Goal: Transaction & Acquisition: Purchase product/service

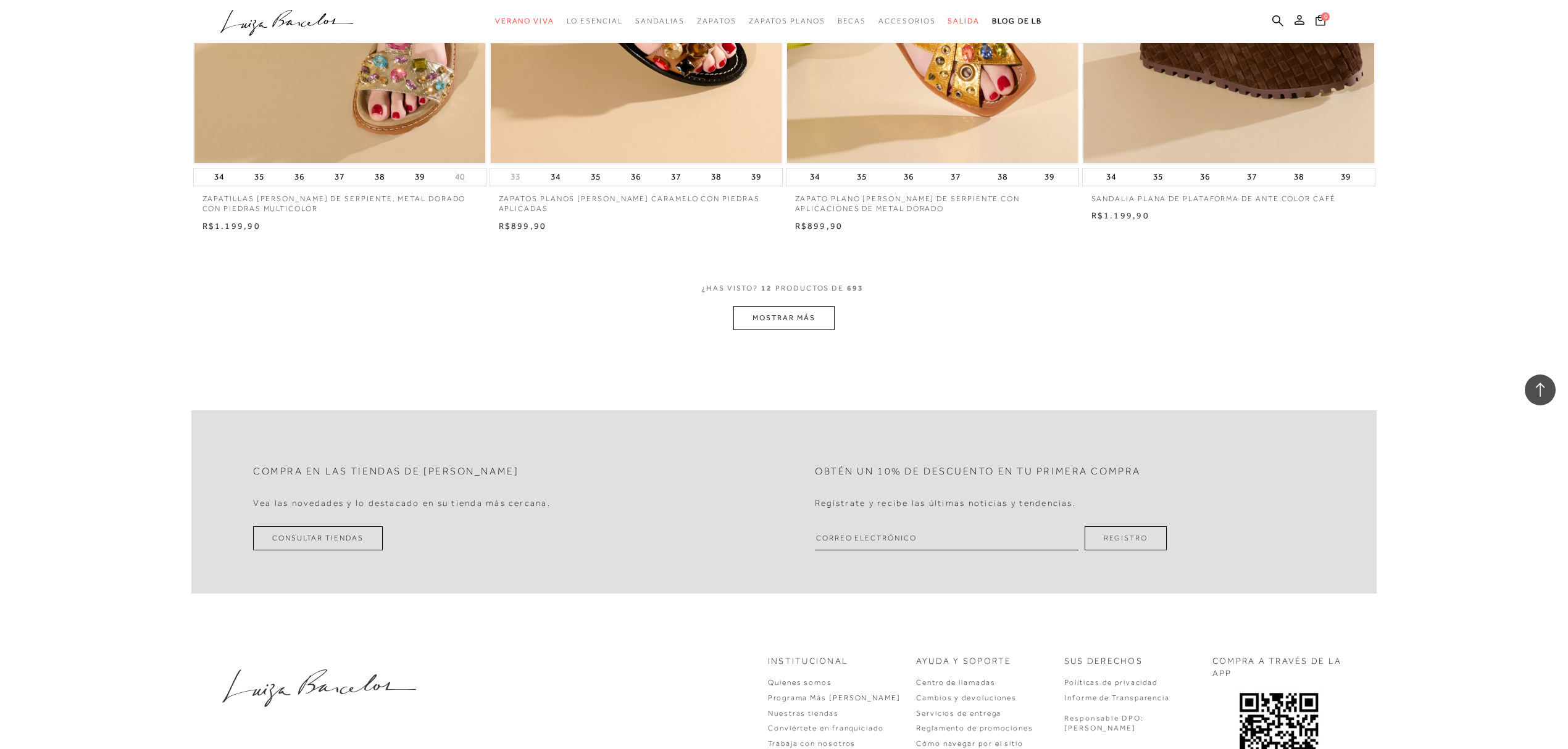
scroll to position [1425, 0]
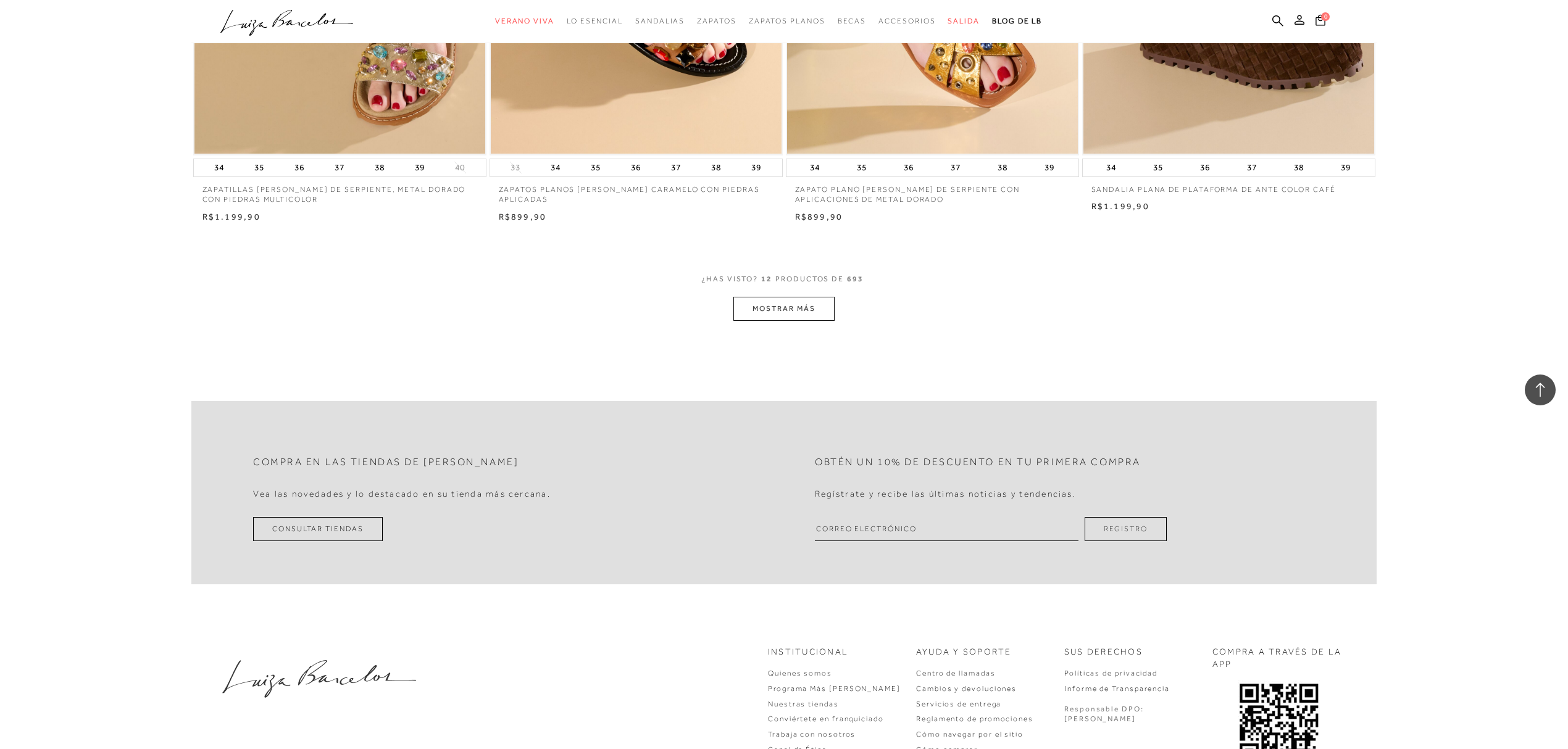
click at [803, 309] on font "MOSTRAR MÁS" at bounding box center [783, 309] width 63 height 9
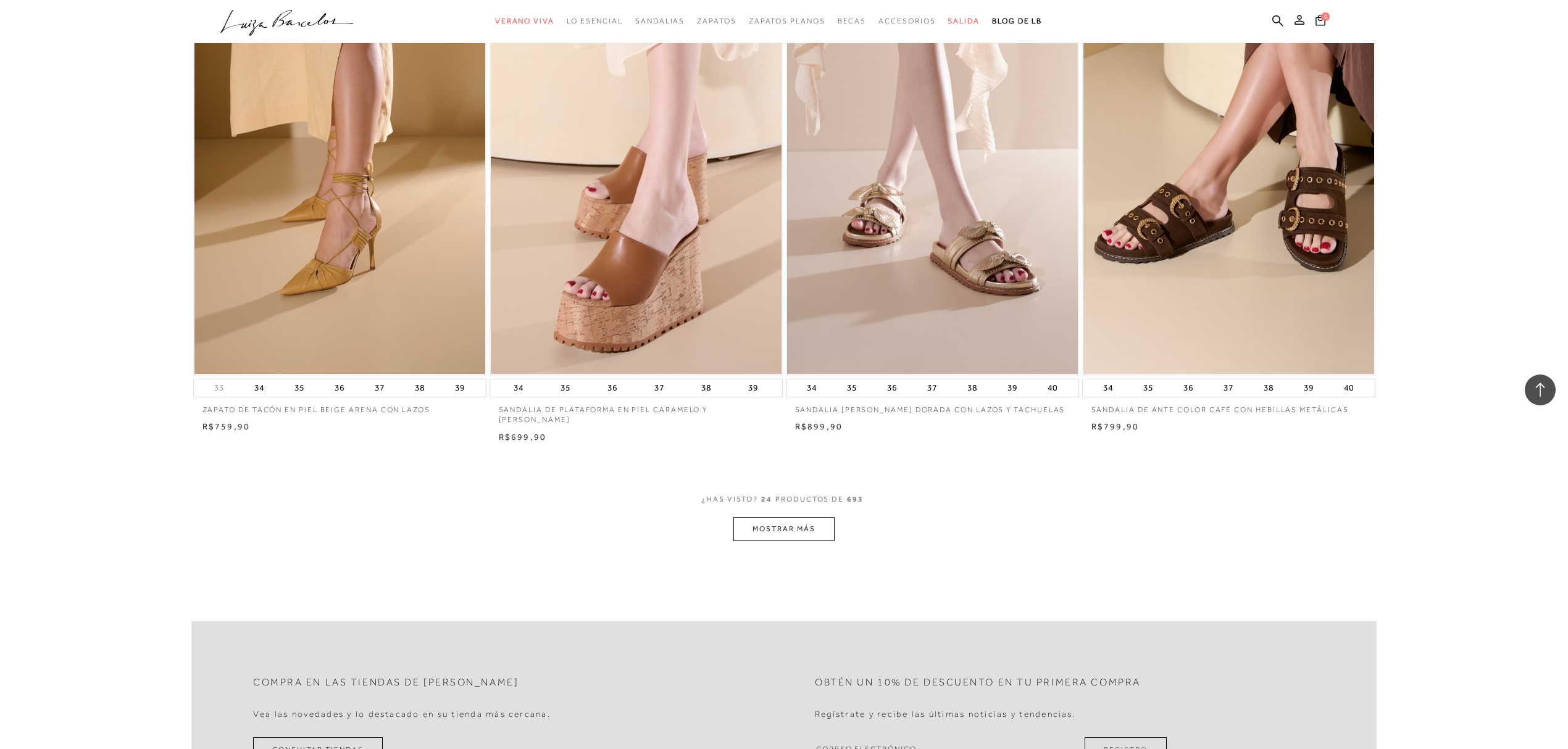
scroll to position [3070, 0]
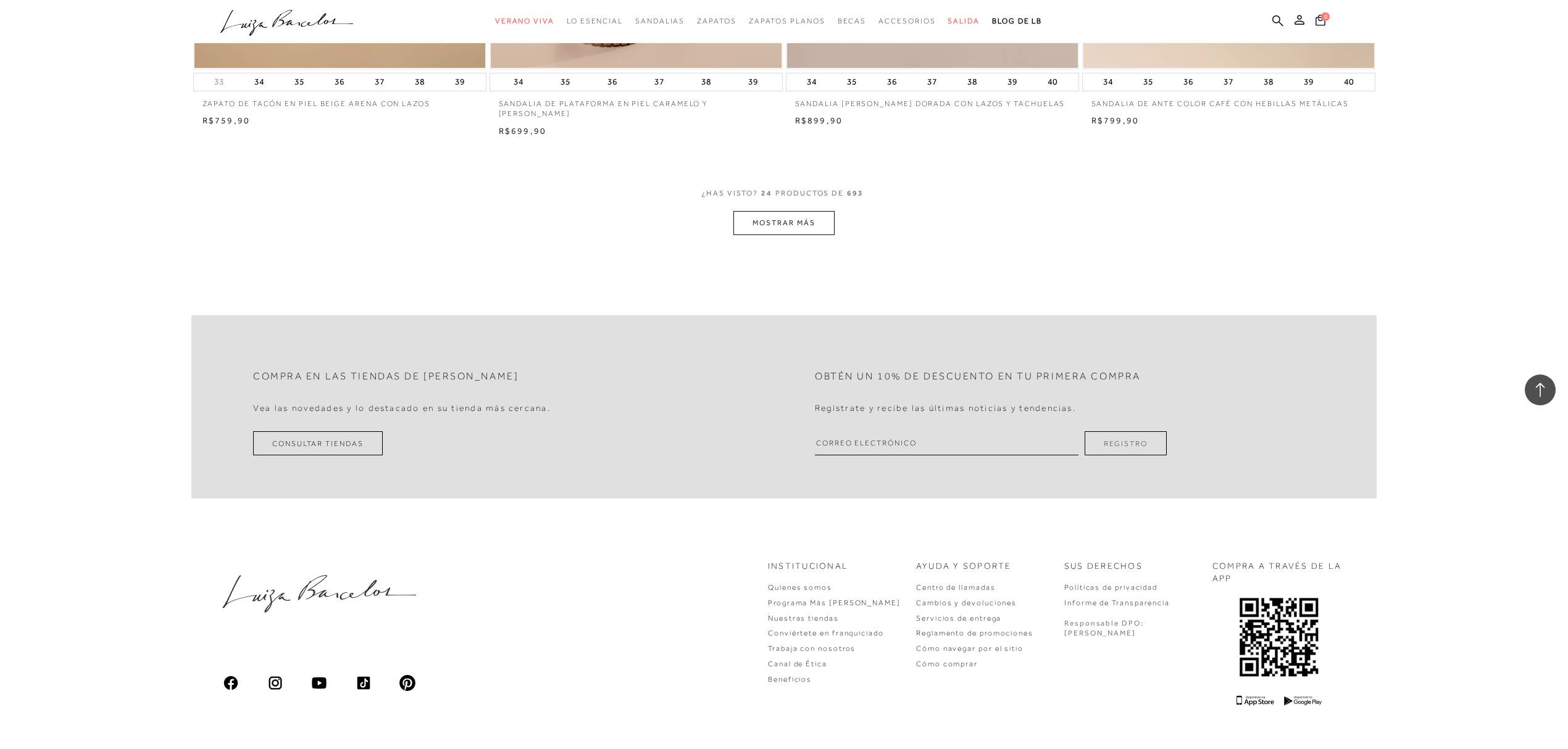
click at [813, 219] on font "MOSTRAR MÁS" at bounding box center [783, 223] width 63 height 9
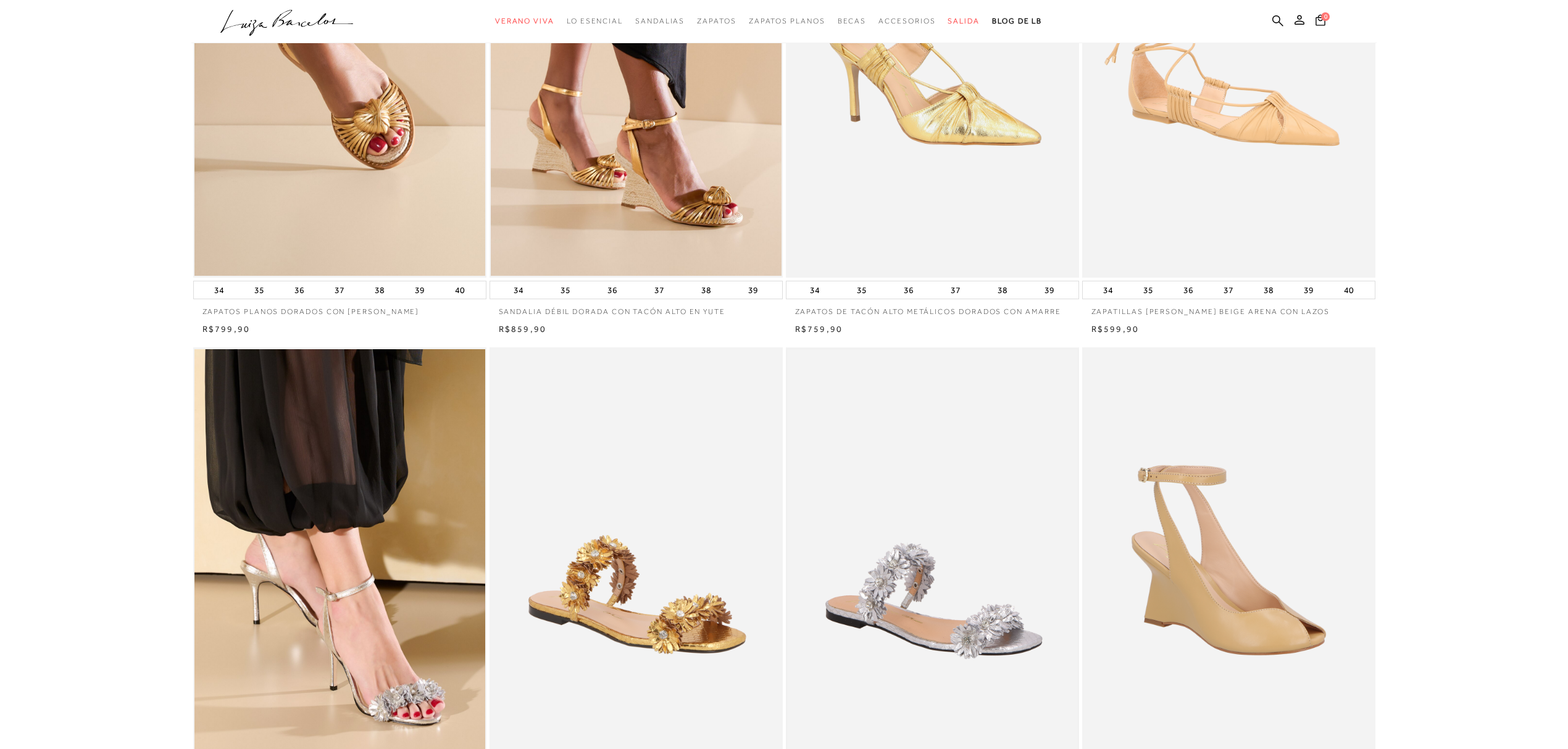
scroll to position [0, 0]
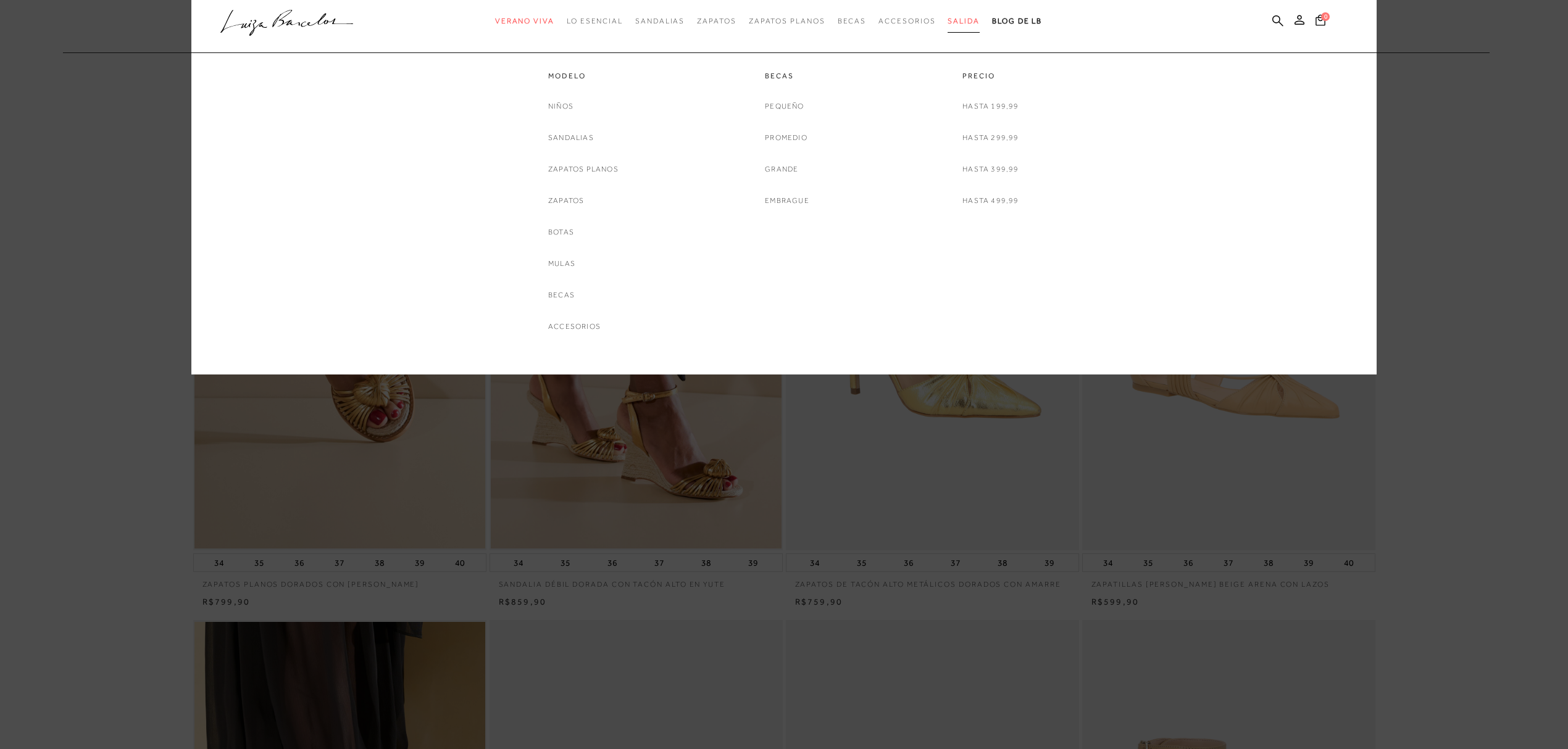
click at [940, 18] on font "Salida" at bounding box center [963, 21] width 32 height 9
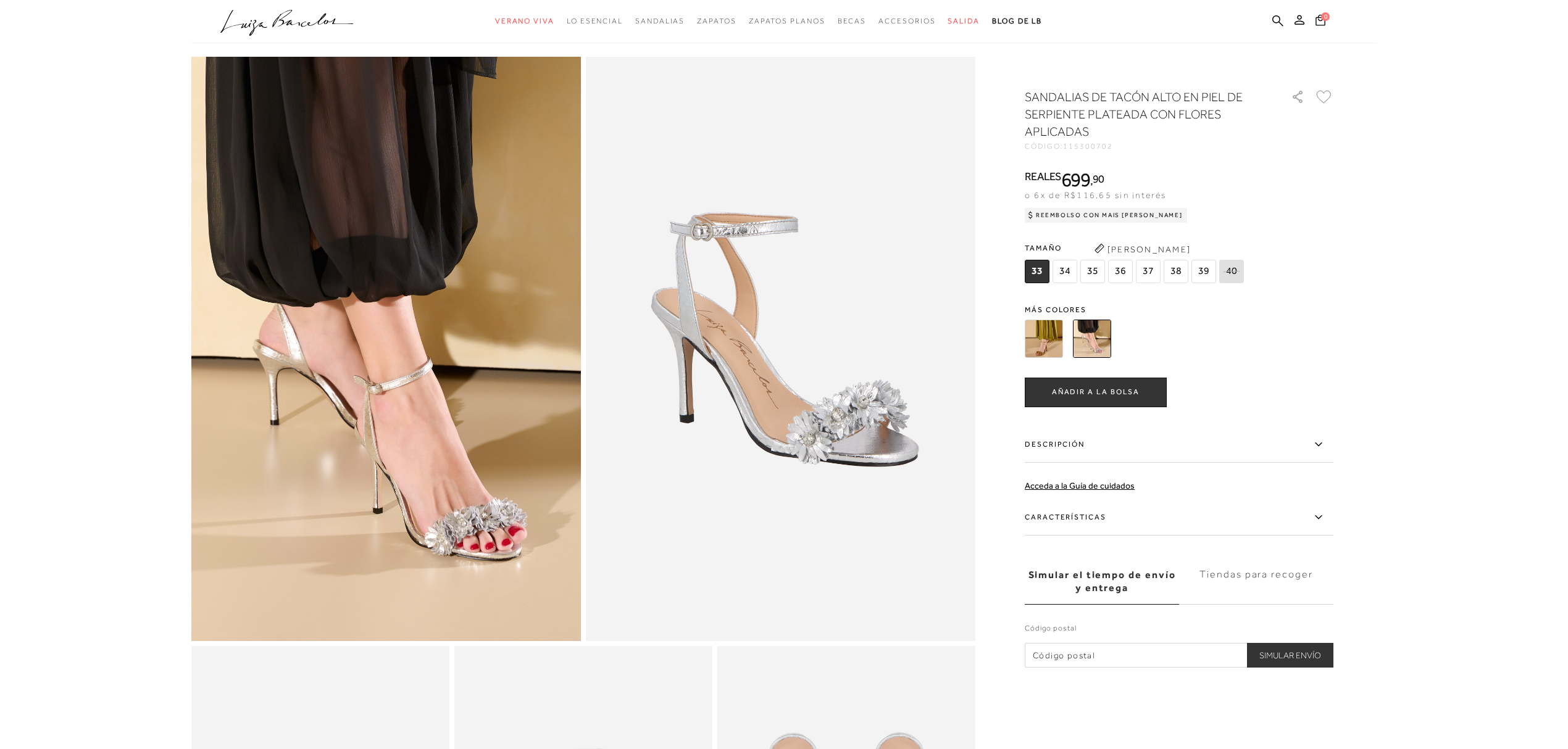
scroll to position [82, 0]
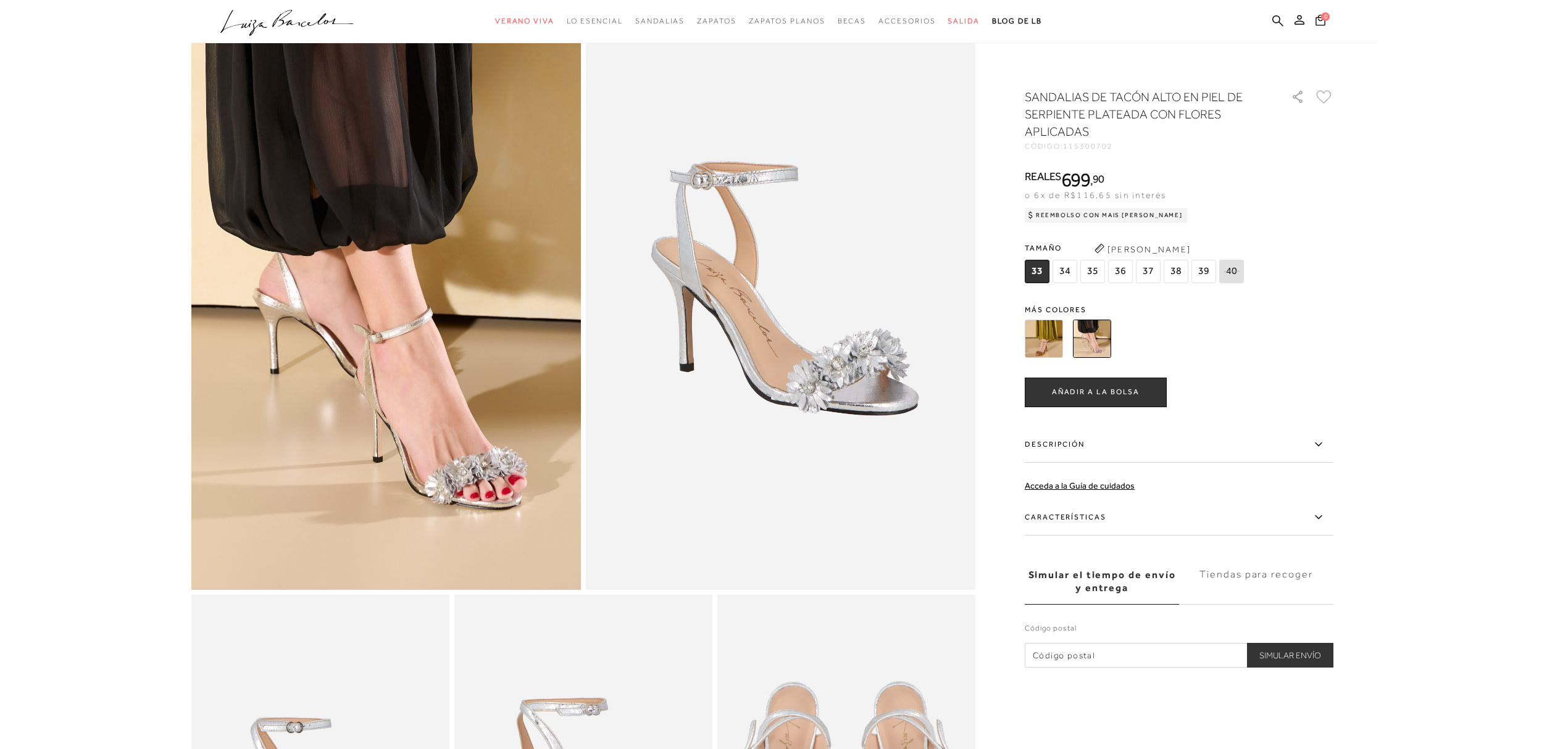
click at [1045, 356] on img at bounding box center [1044, 338] width 38 height 38
click at [1042, 347] on img at bounding box center [1044, 338] width 38 height 38
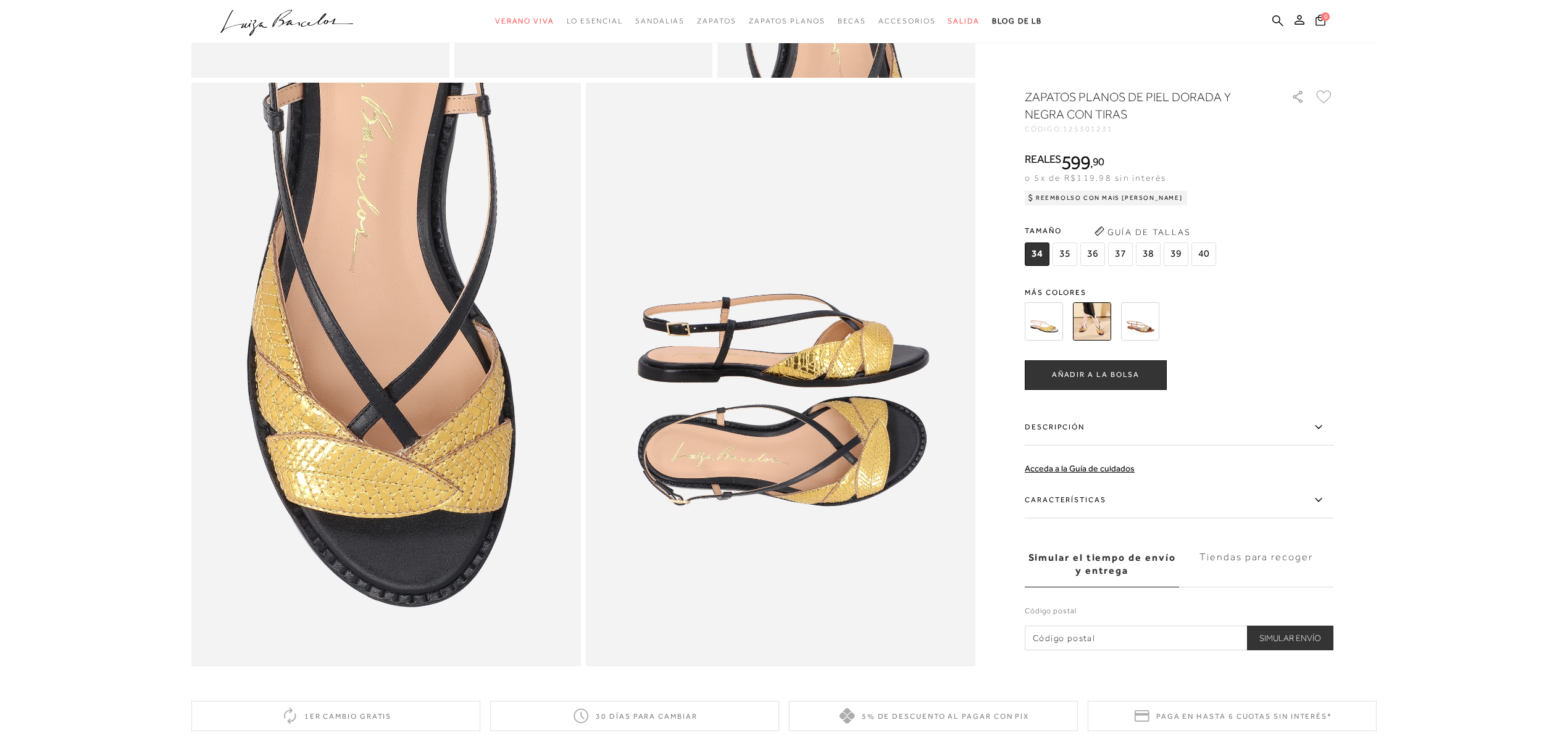
scroll to position [987, 0]
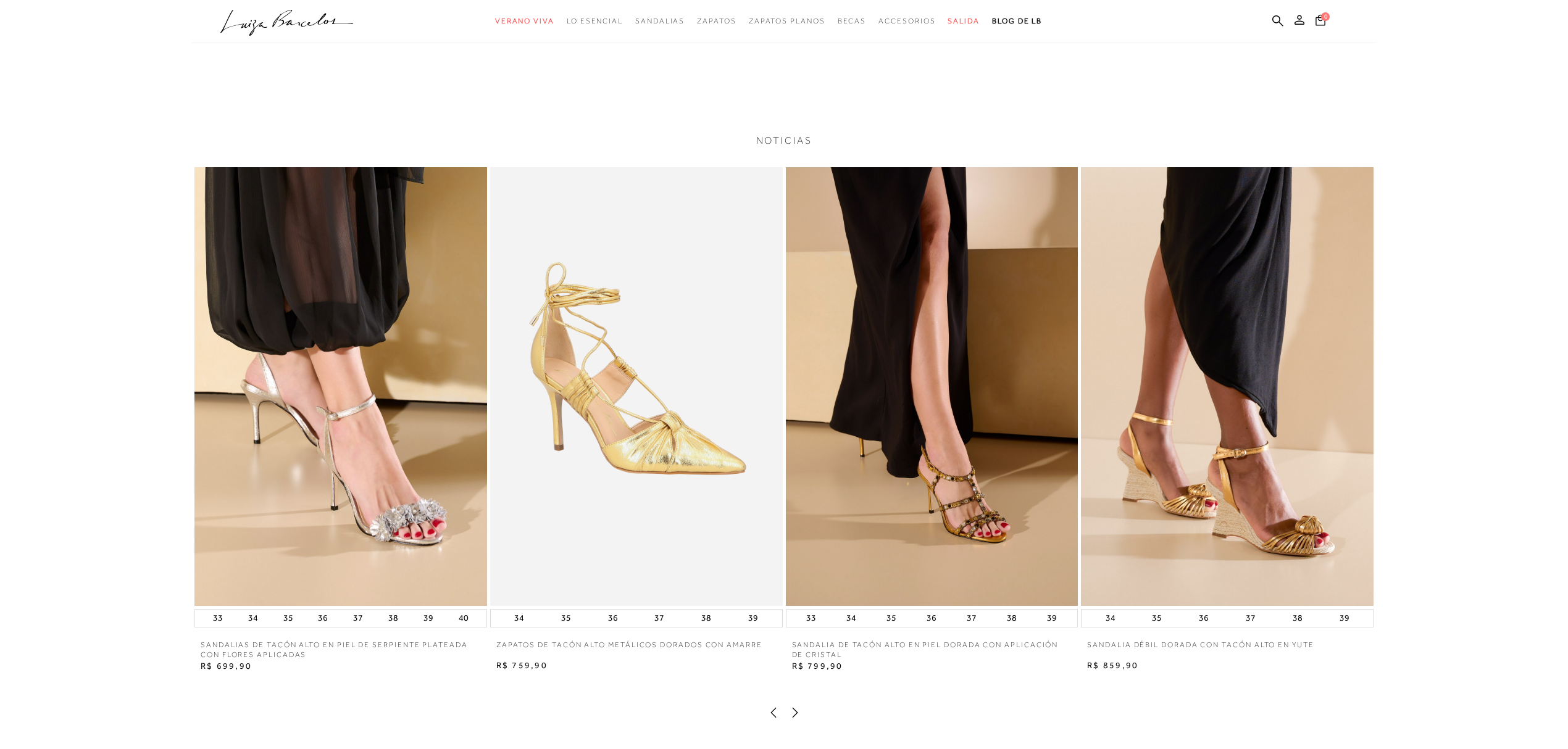
scroll to position [1820, 0]
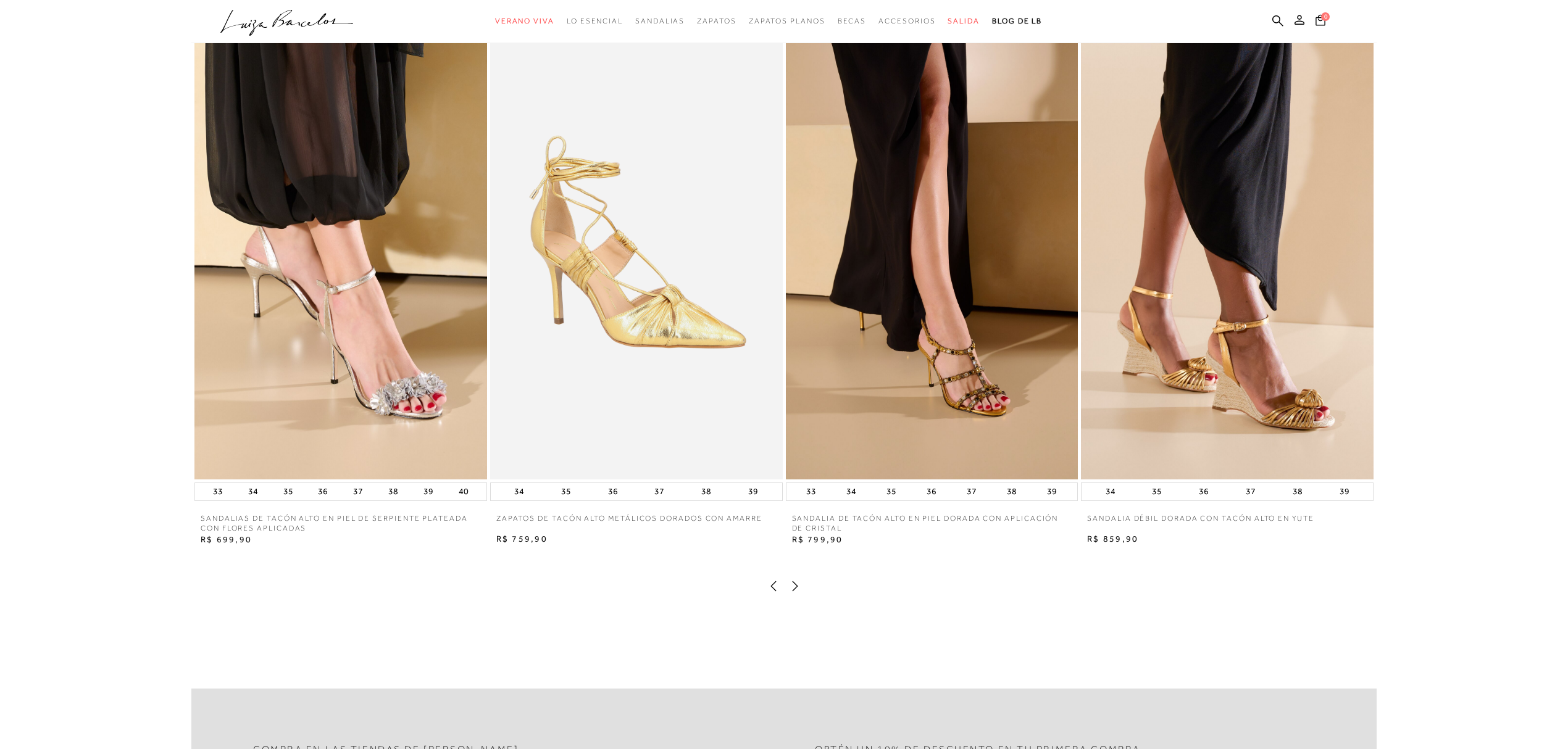
click at [908, 371] on img at bounding box center [932, 260] width 292 height 439
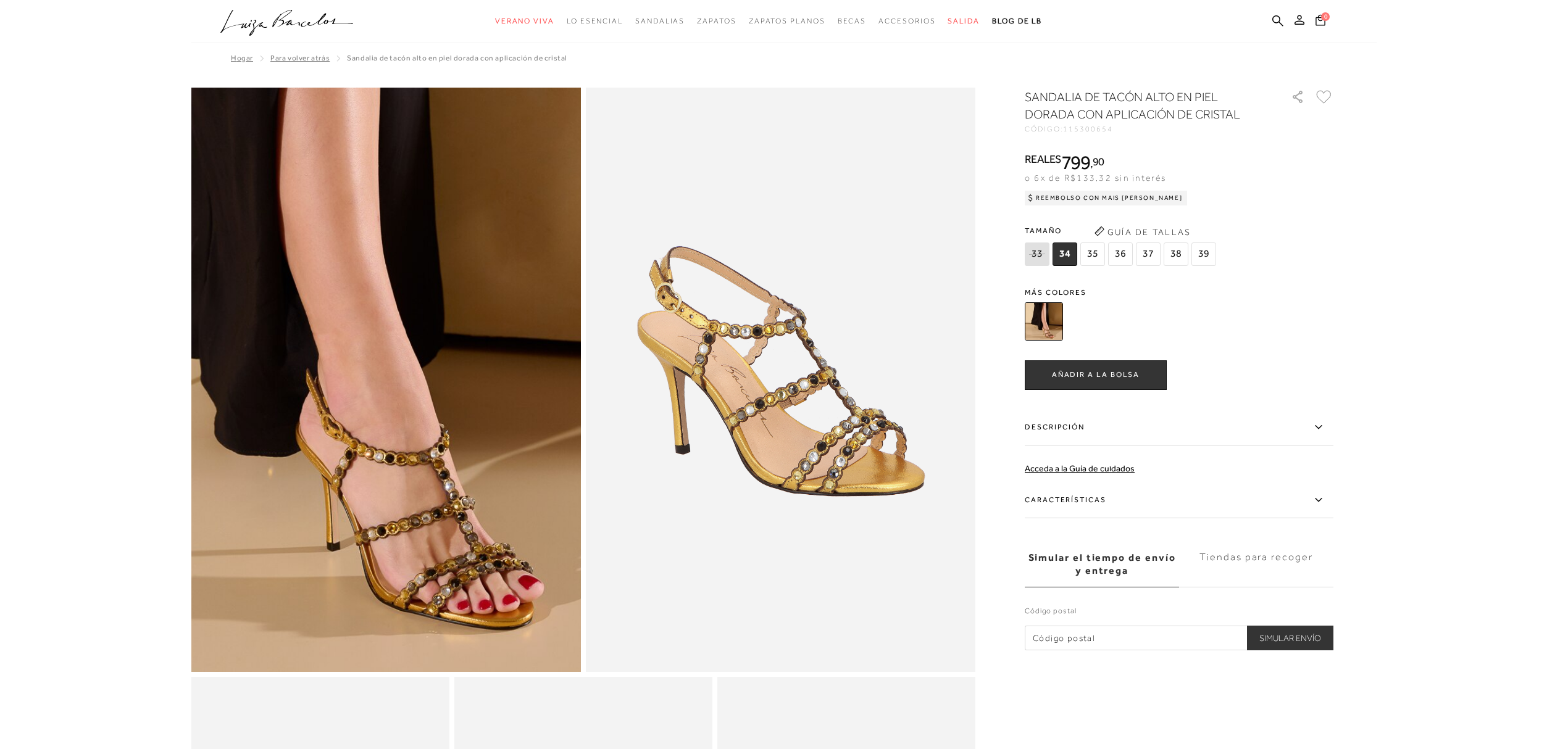
click at [438, 548] on img at bounding box center [335, 212] width 779 height 1168
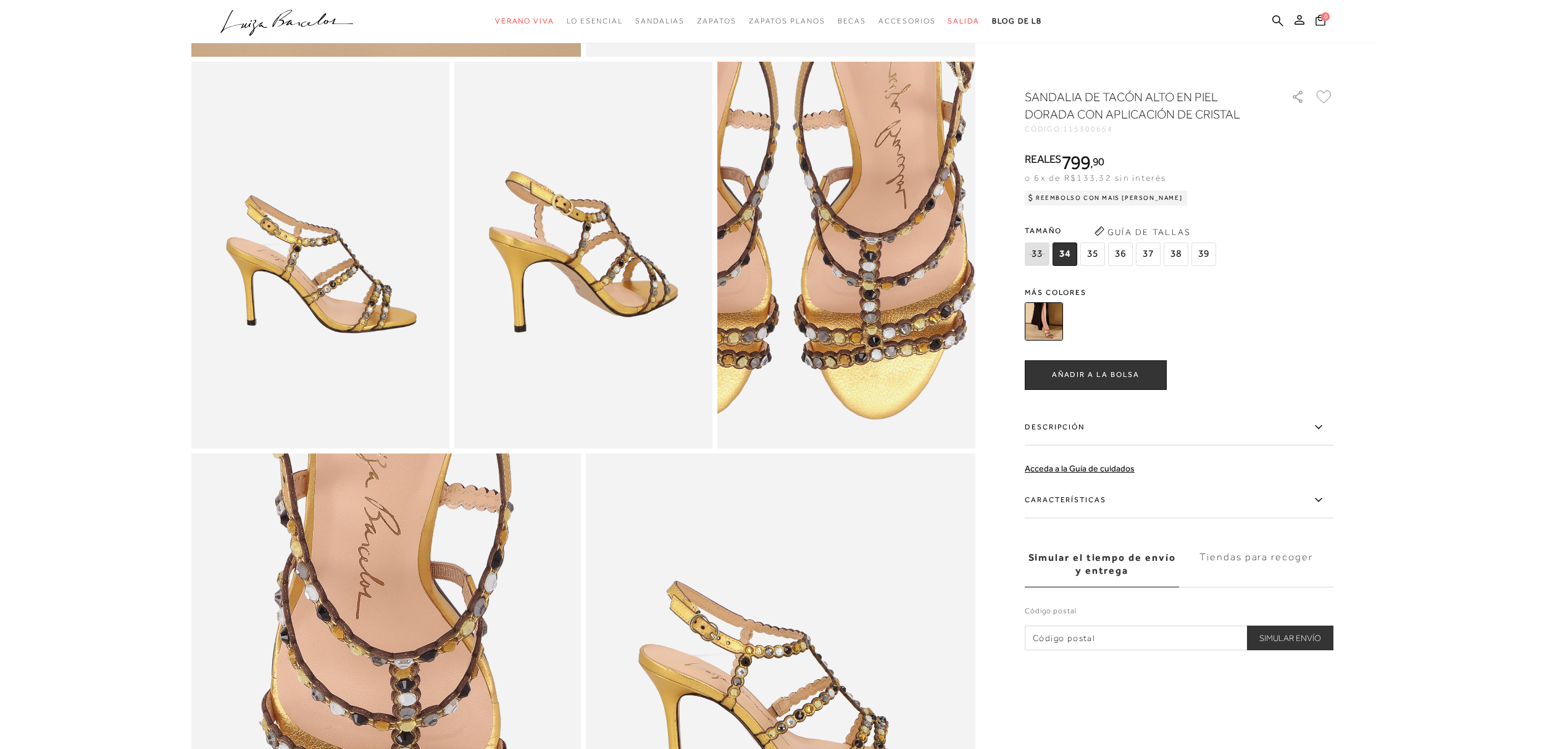
scroll to position [576, 0]
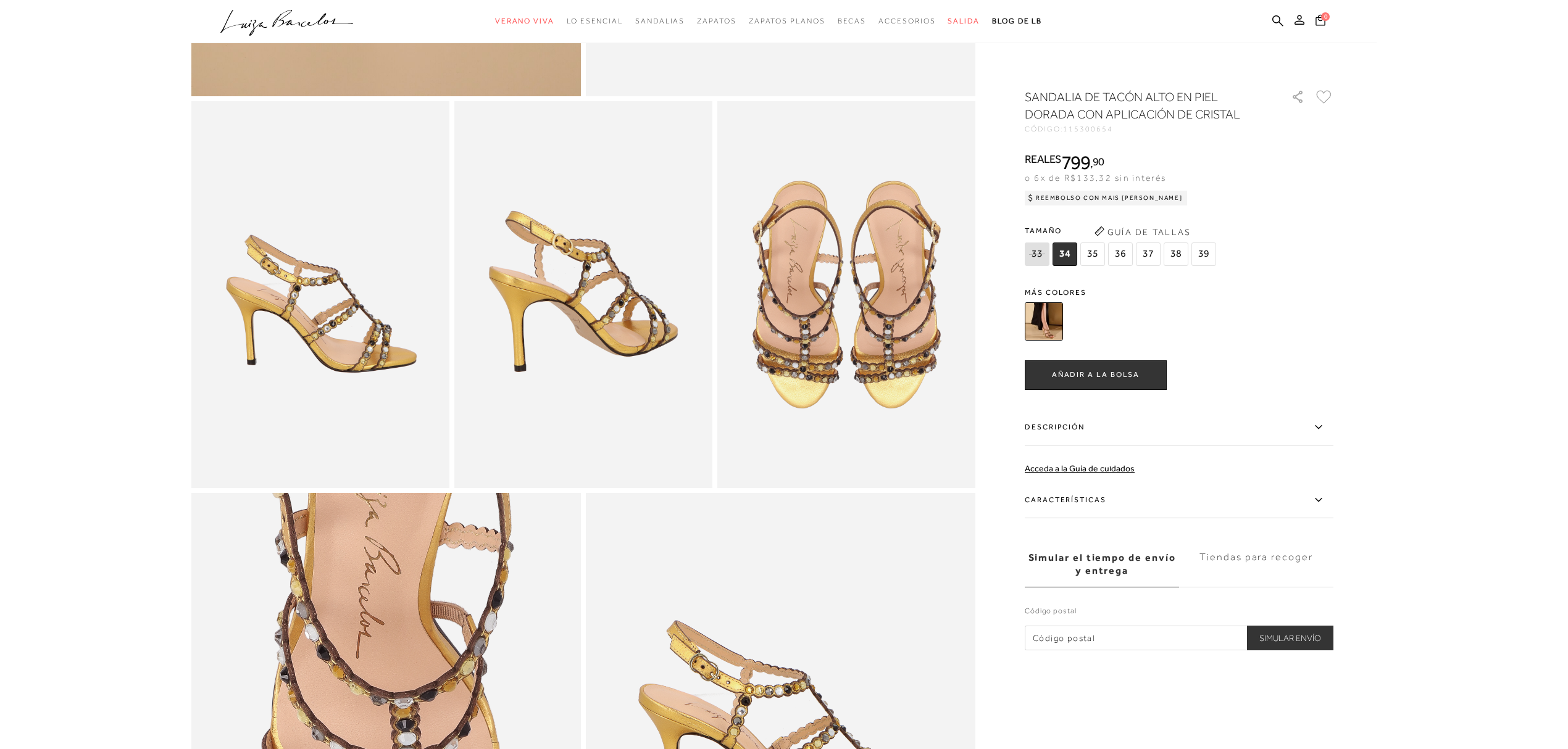
click at [1051, 312] on img at bounding box center [1044, 321] width 38 height 38
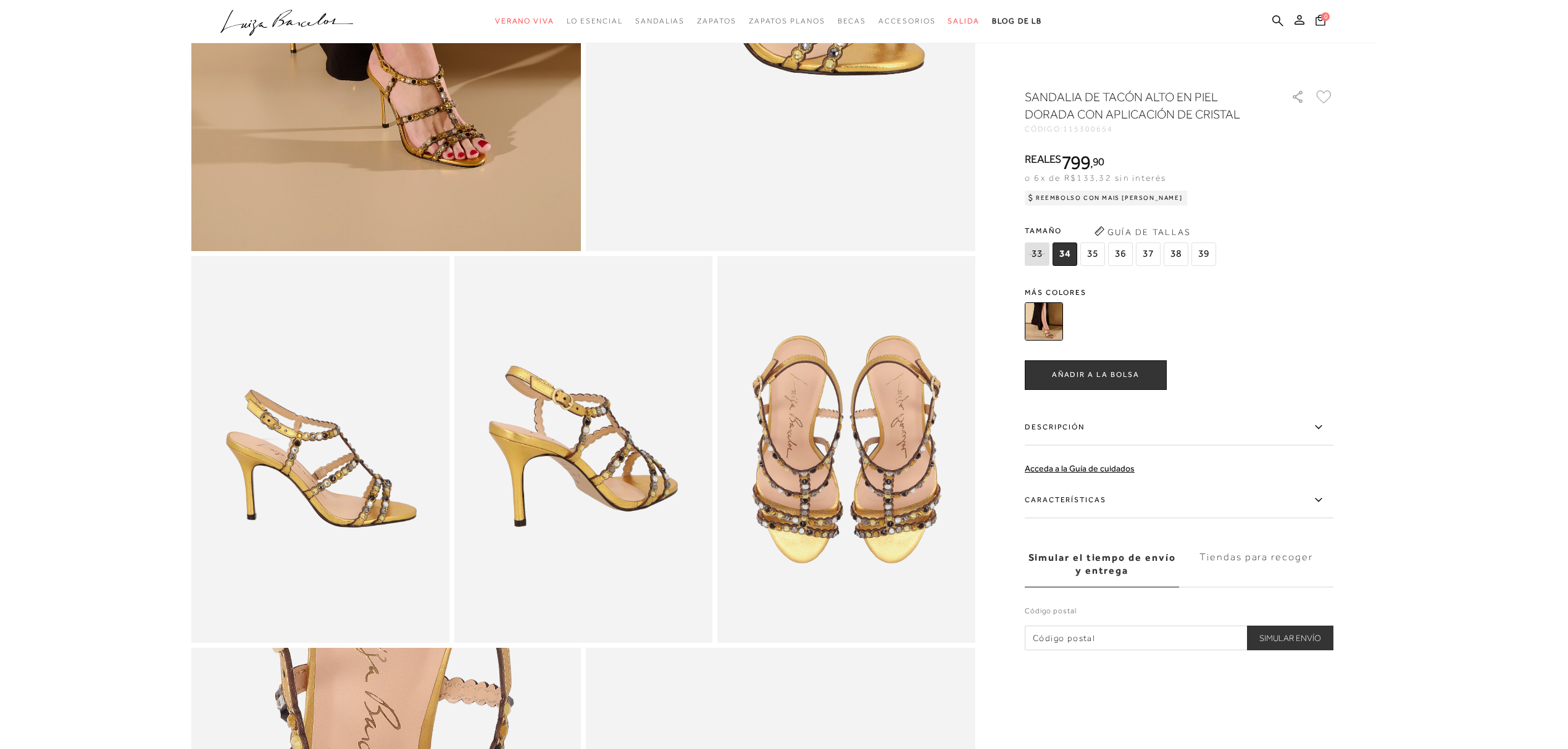
scroll to position [247, 0]
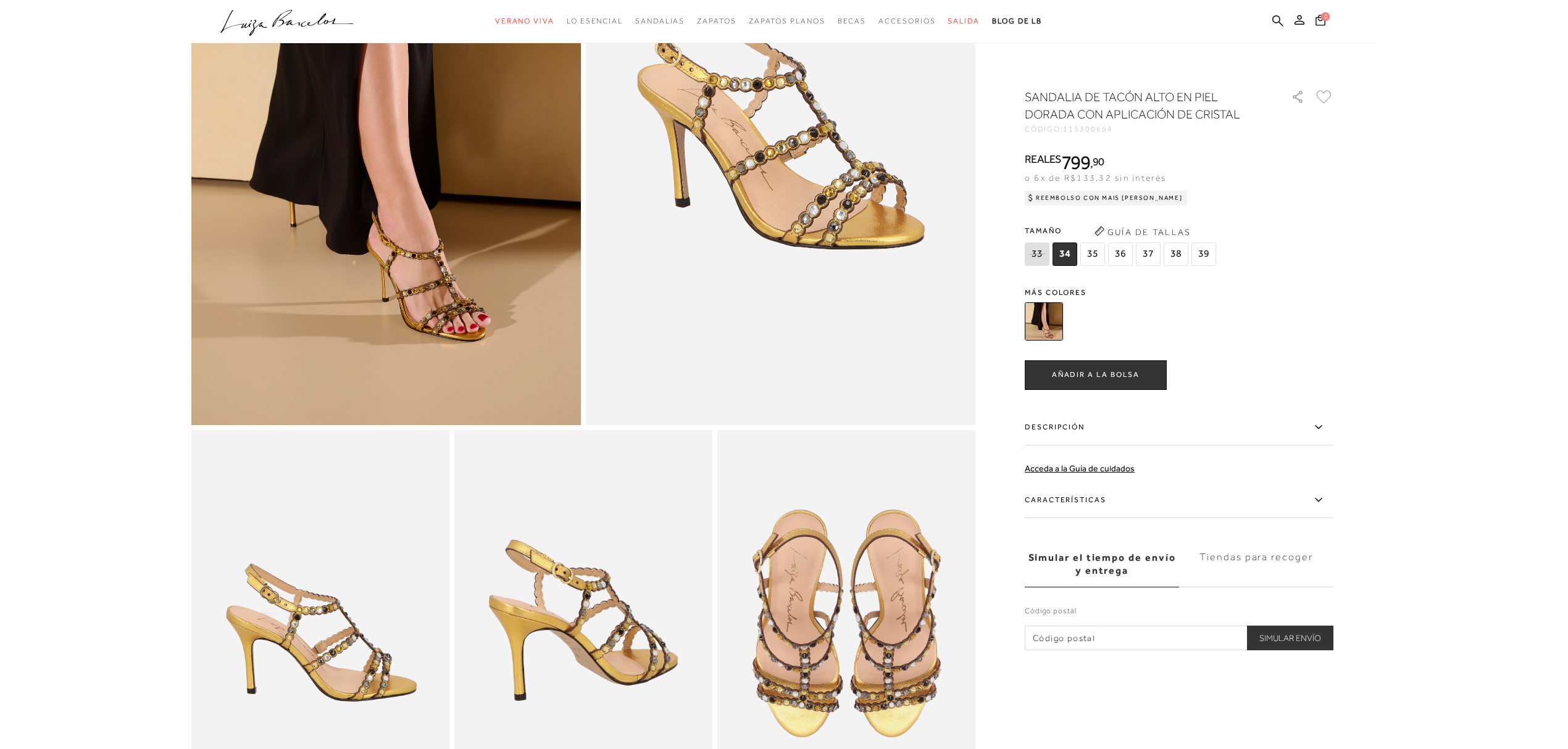
click at [463, 319] on img at bounding box center [386, 133] width 389 height 584
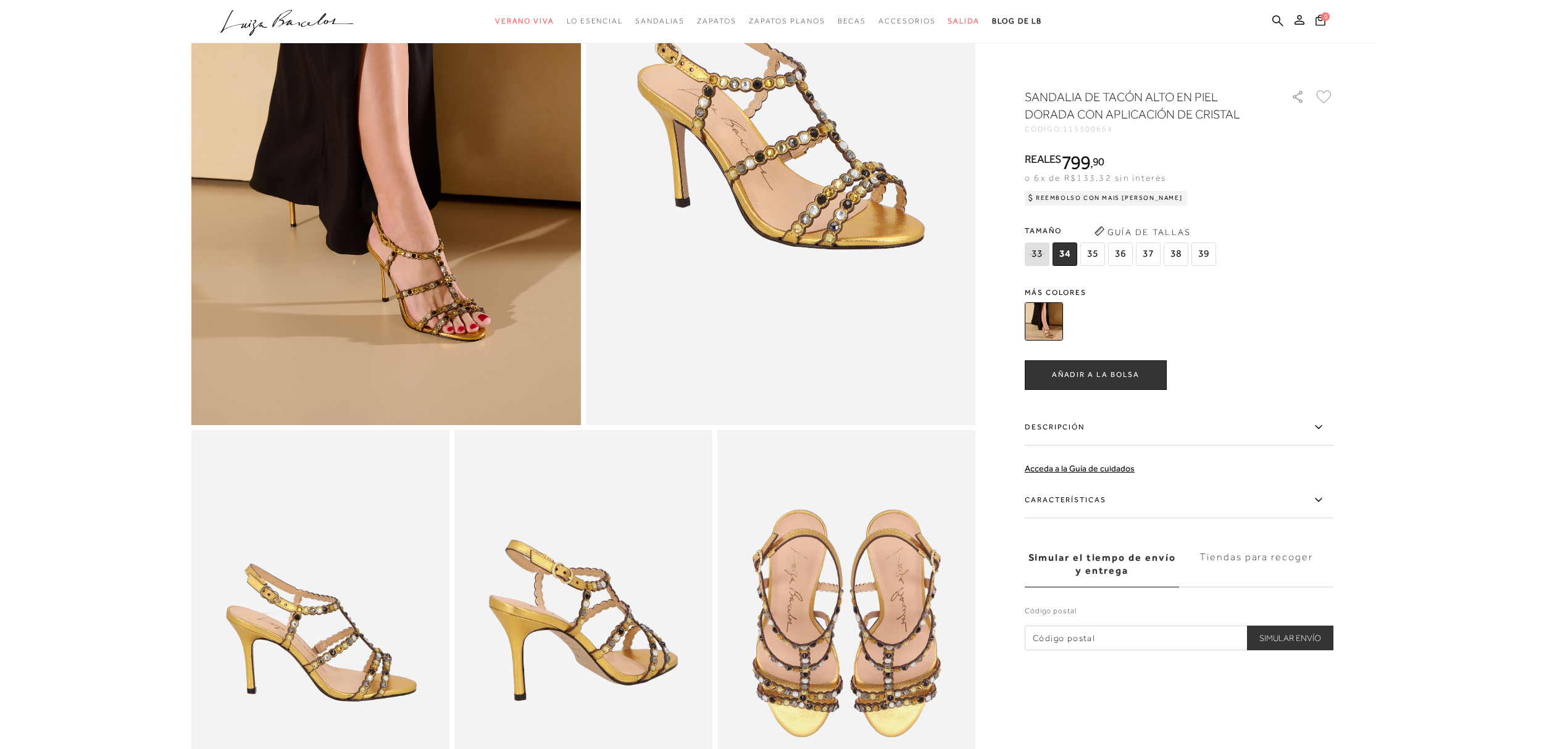
click at [1428, 373] on body "Se ha cargado la página de detalles del producto SANDALIA TACÓN ALTO PIEL DORAD…" at bounding box center [784, 127] width 1568 height 749
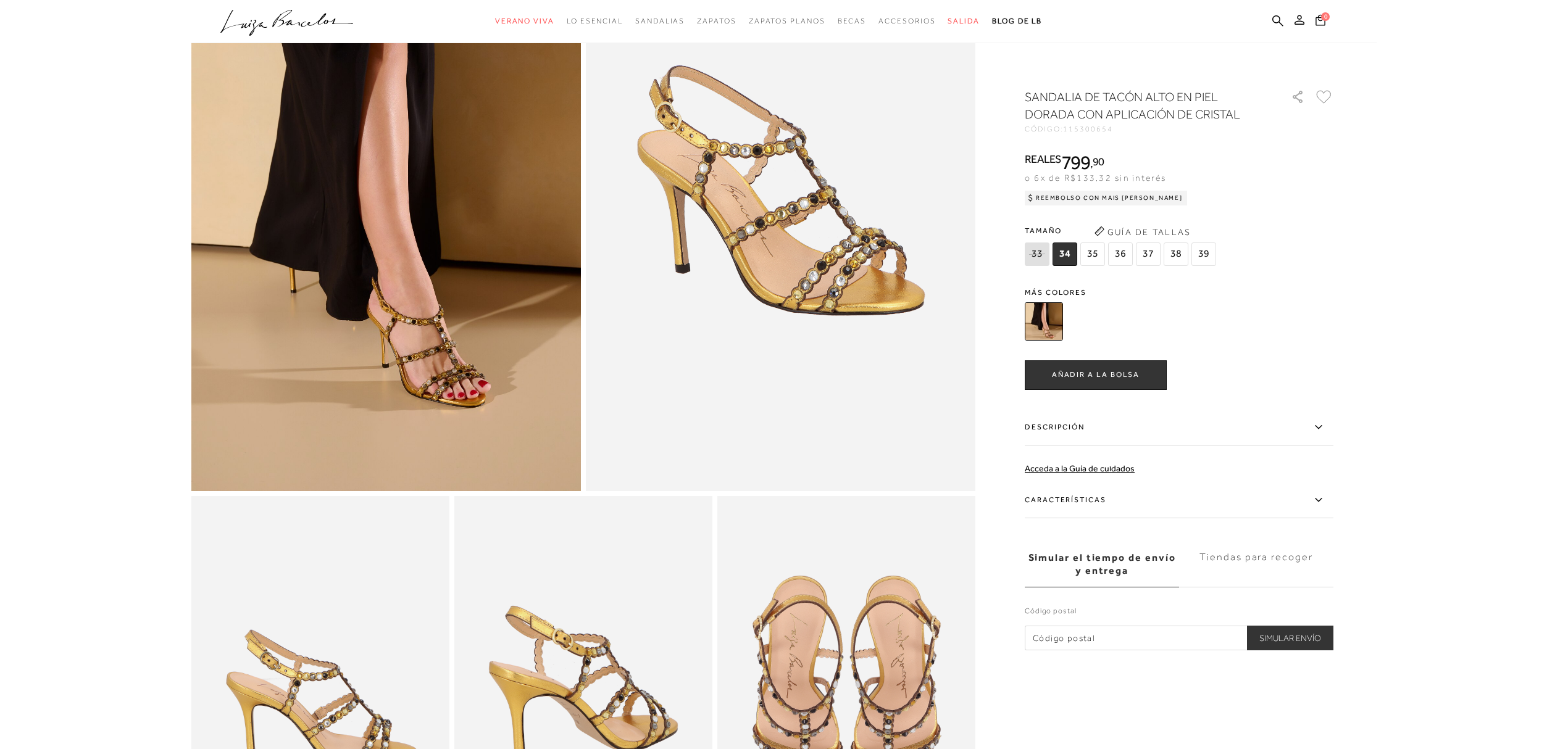
scroll to position [82, 0]
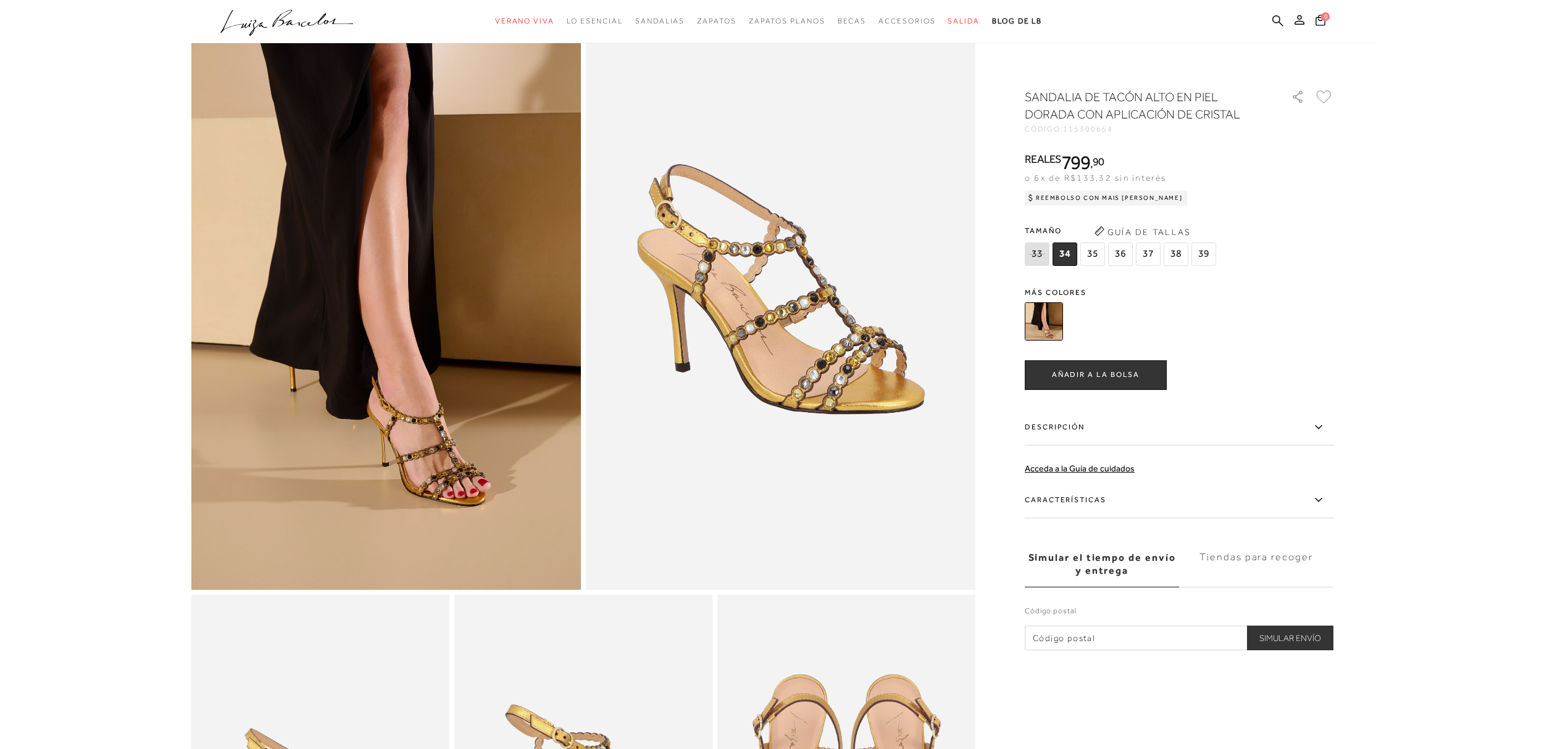
click at [1176, 254] on font "38" at bounding box center [1176, 253] width 11 height 12
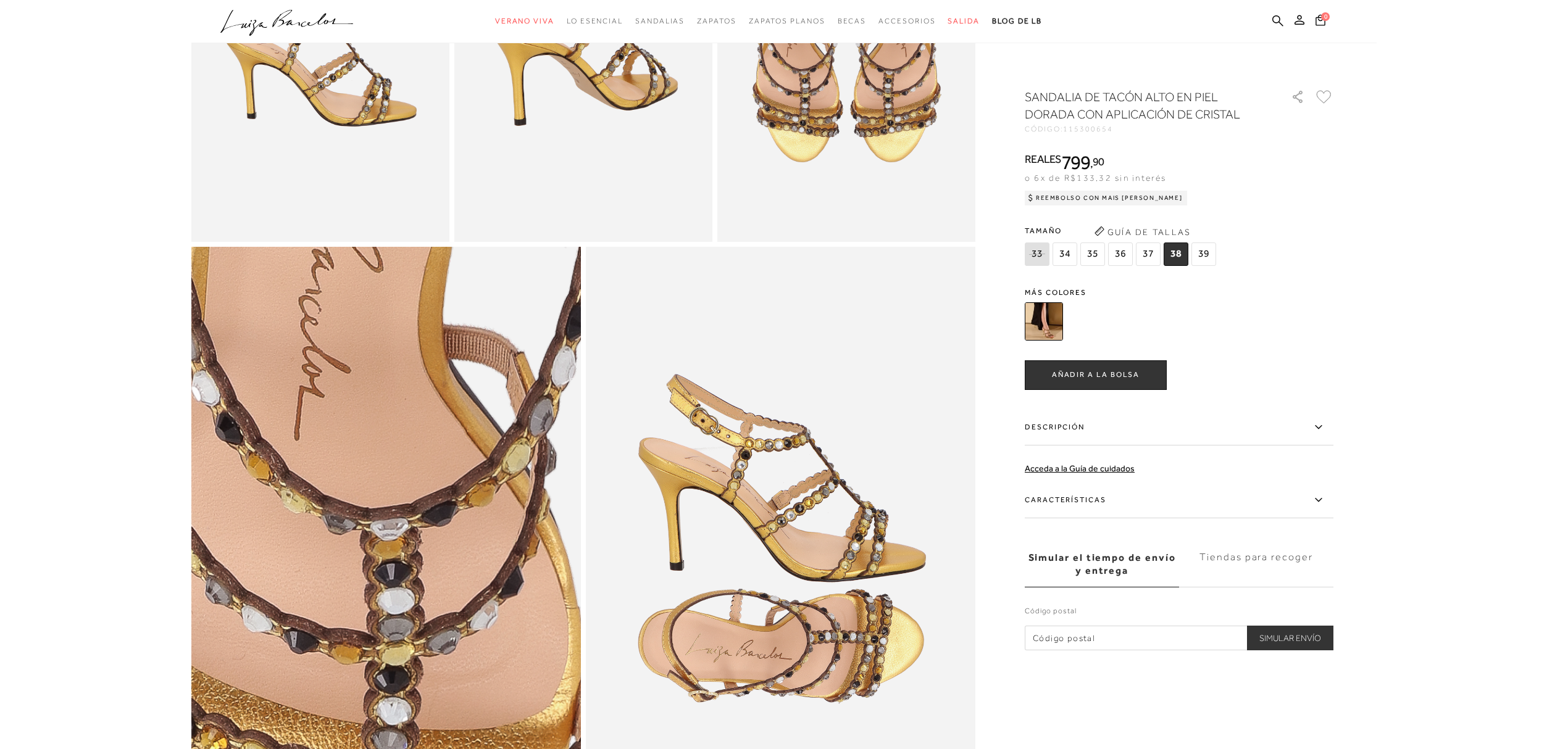
scroll to position [822, 0]
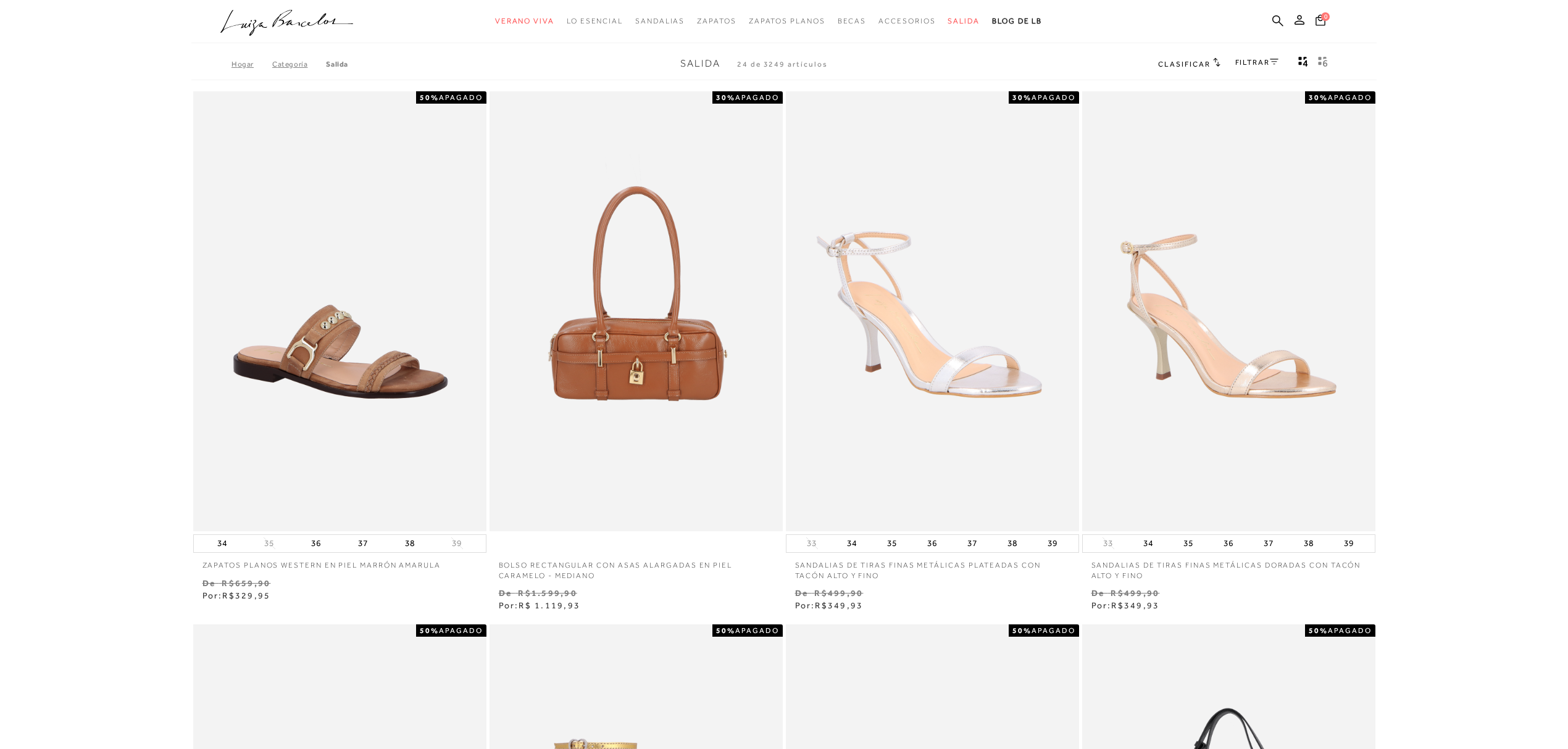
click at [1248, 60] on font "FILTRAR" at bounding box center [1253, 63] width 35 height 9
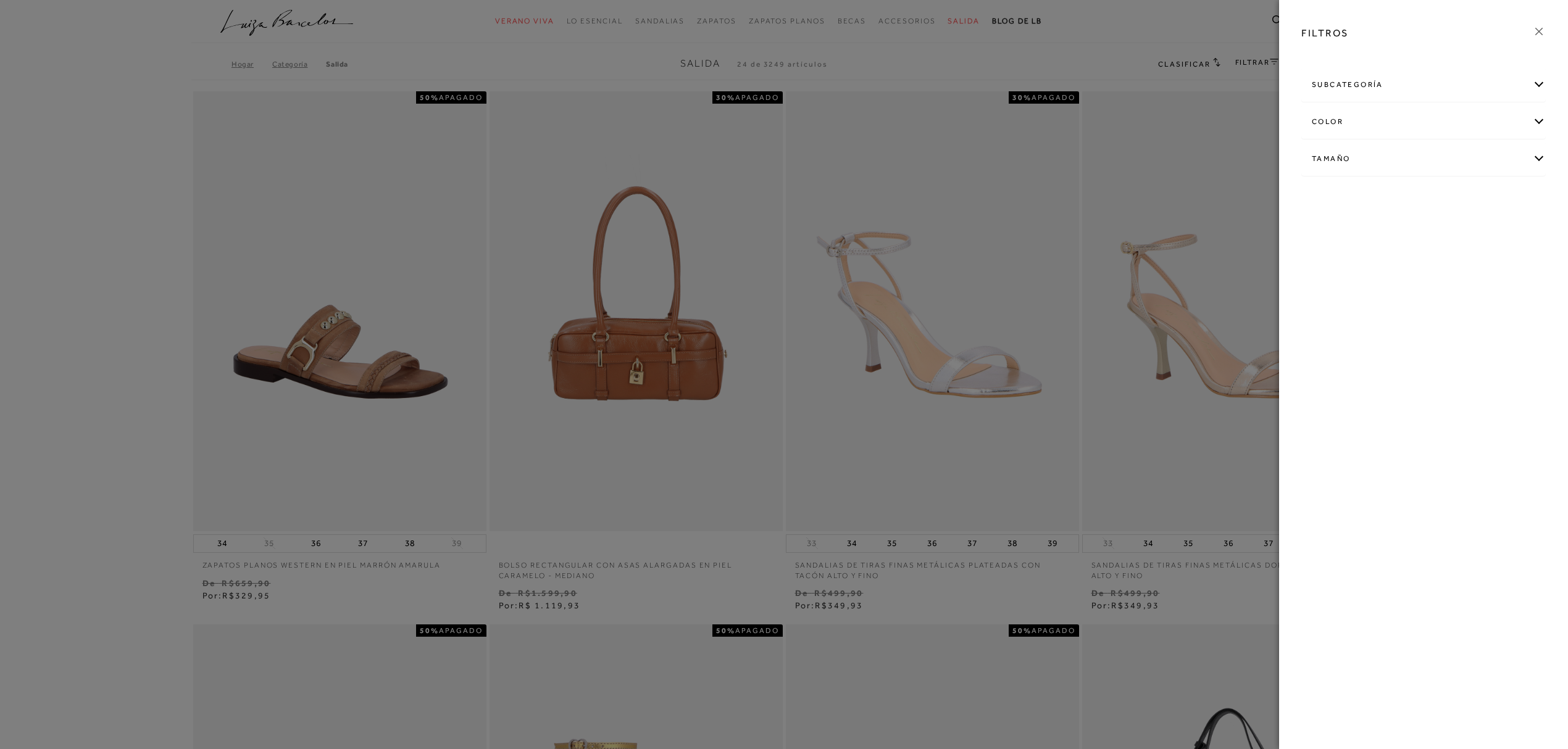
click at [1379, 155] on div "Tamaño" at bounding box center [1424, 158] width 243 height 32
click at [1338, 250] on font "Ver más..." at bounding box center [1334, 252] width 32 height 9
click at [1502, 262] on label "38" at bounding box center [1487, 264] width 28 height 27
click at [1484, 262] on input "38" at bounding box center [1477, 265] width 12 height 12
checkbox input "true"
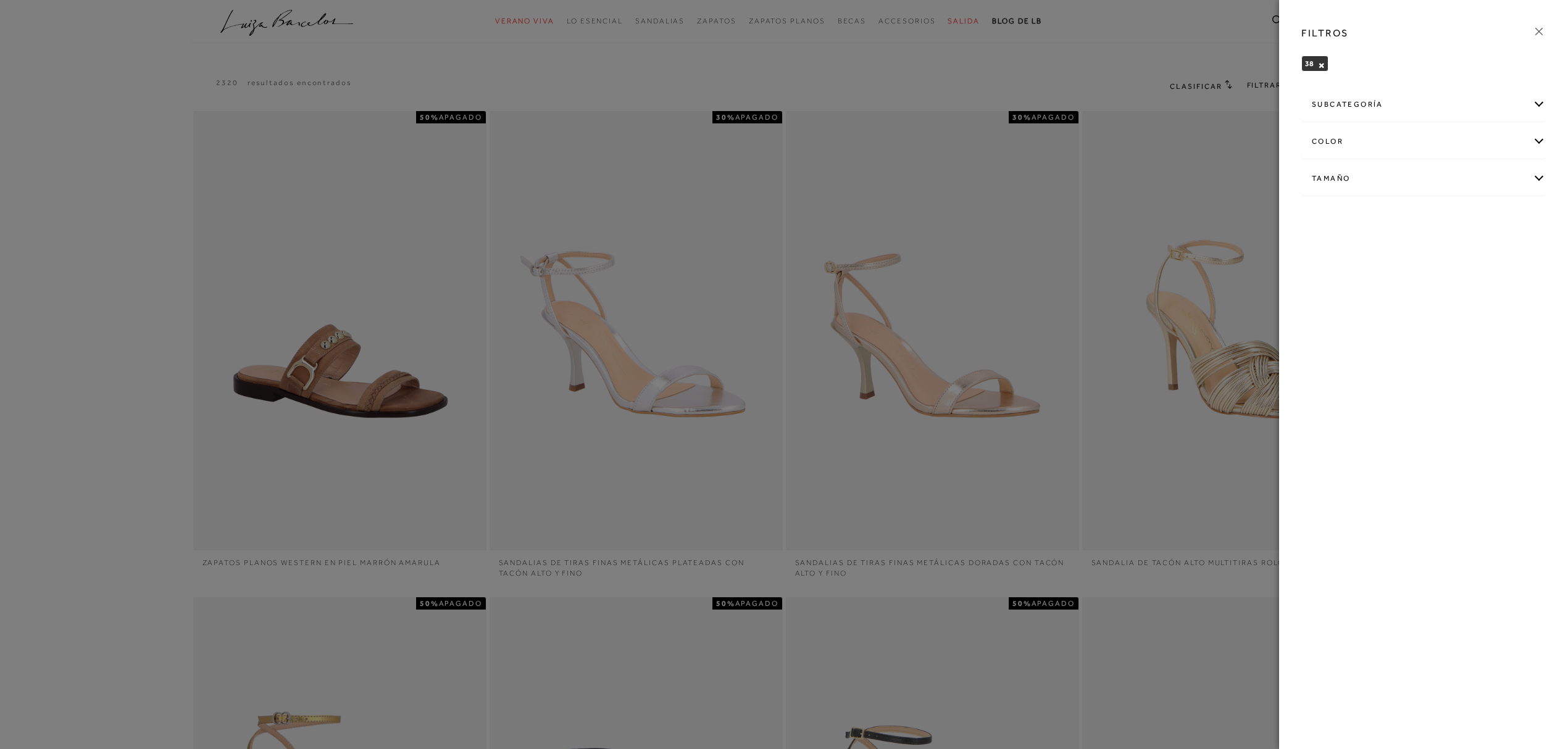
click at [1133, 58] on div at bounding box center [784, 374] width 1568 height 749
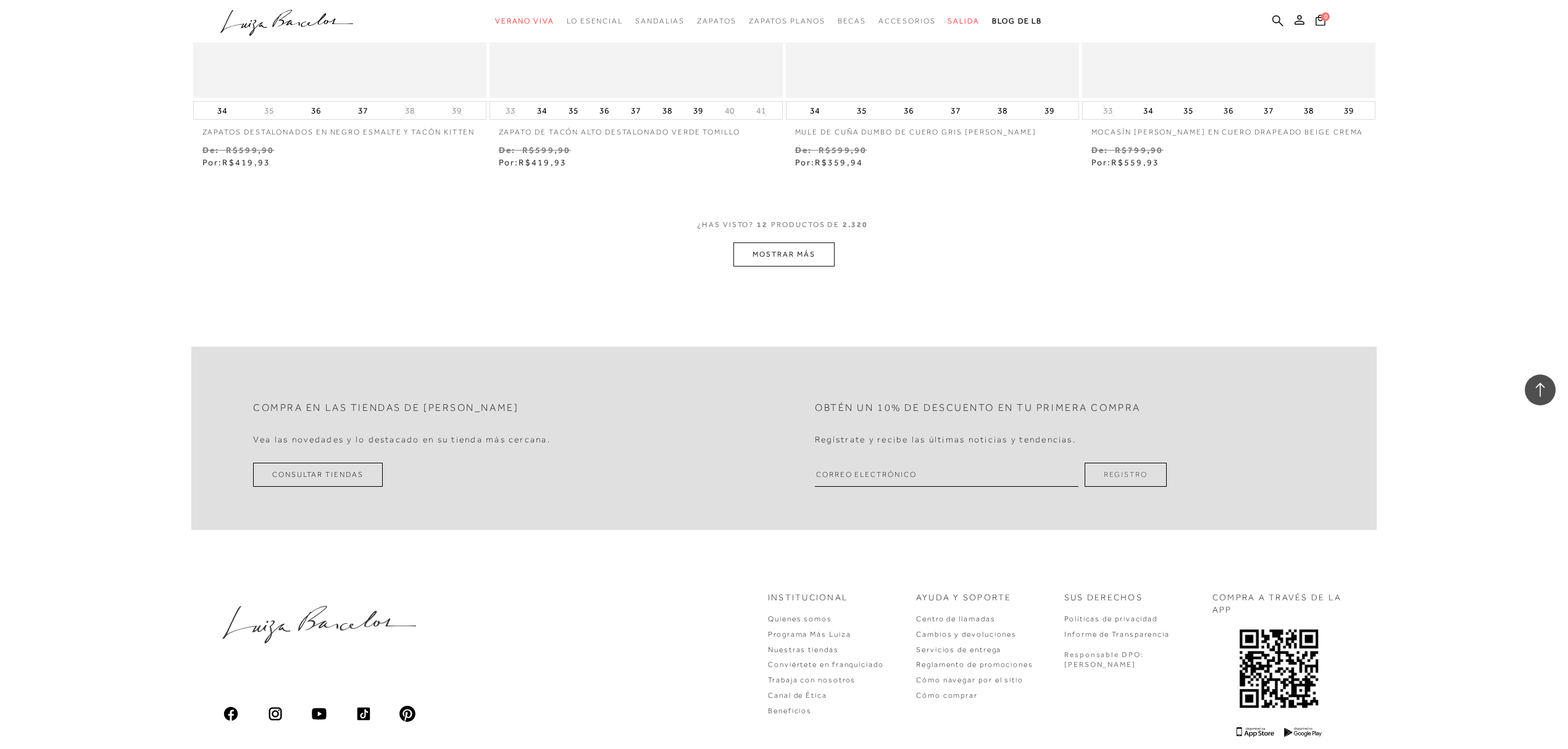
scroll to position [1481, 0]
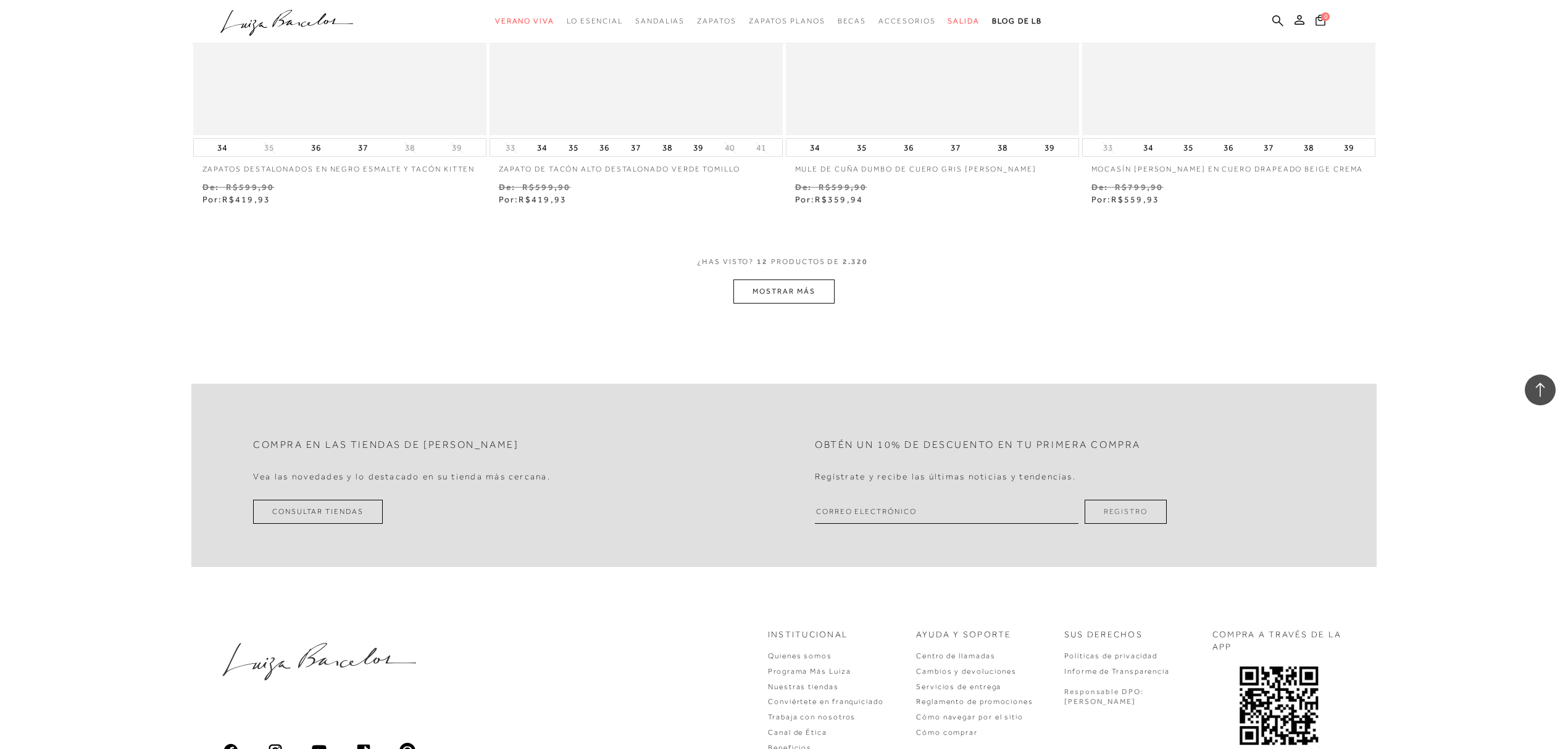
click at [794, 285] on button "MOSTRAR MÁS" at bounding box center [784, 291] width 101 height 24
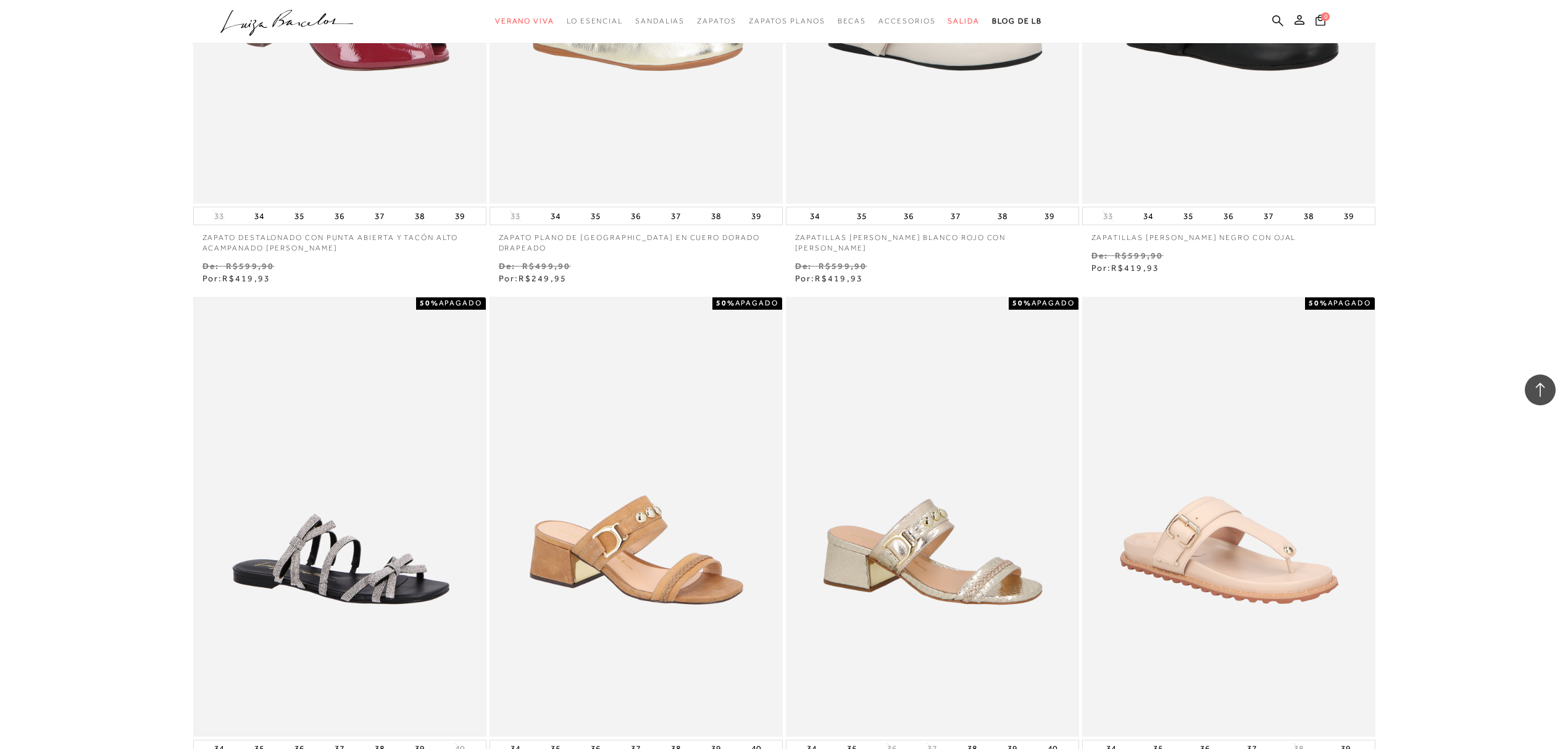
scroll to position [2879, 0]
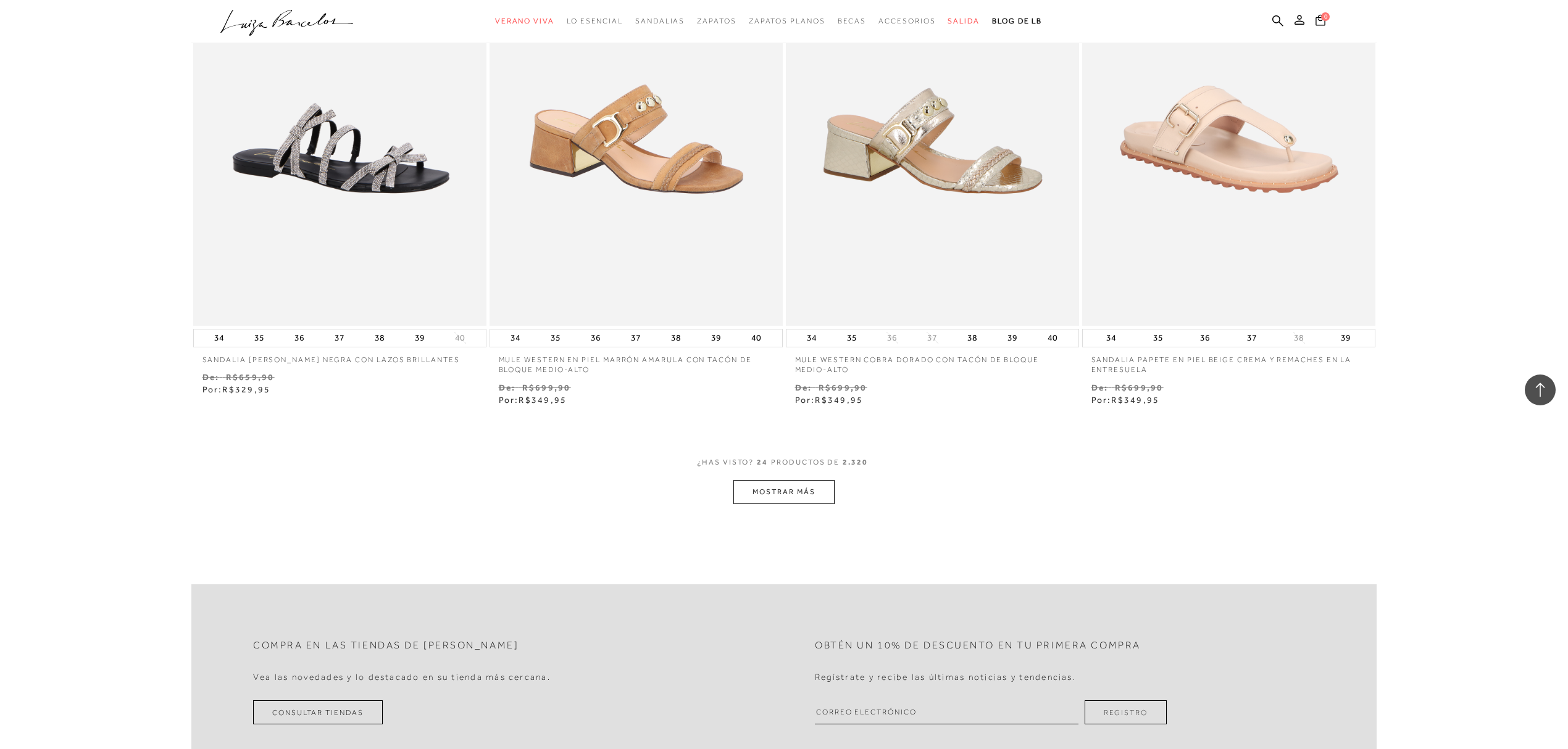
click at [800, 483] on button "MOSTRAR MÁS" at bounding box center [784, 491] width 101 height 24
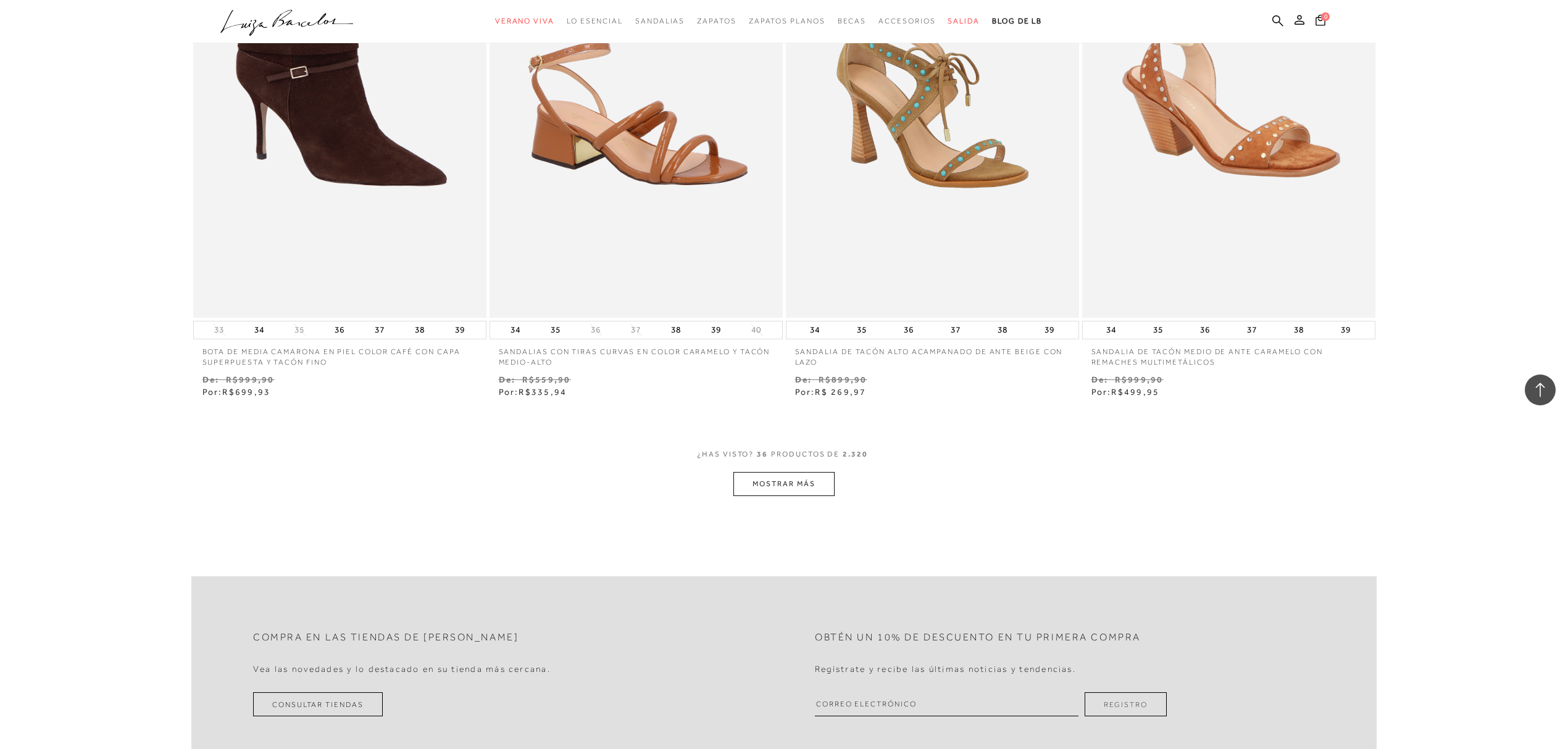
scroll to position [4689, 0]
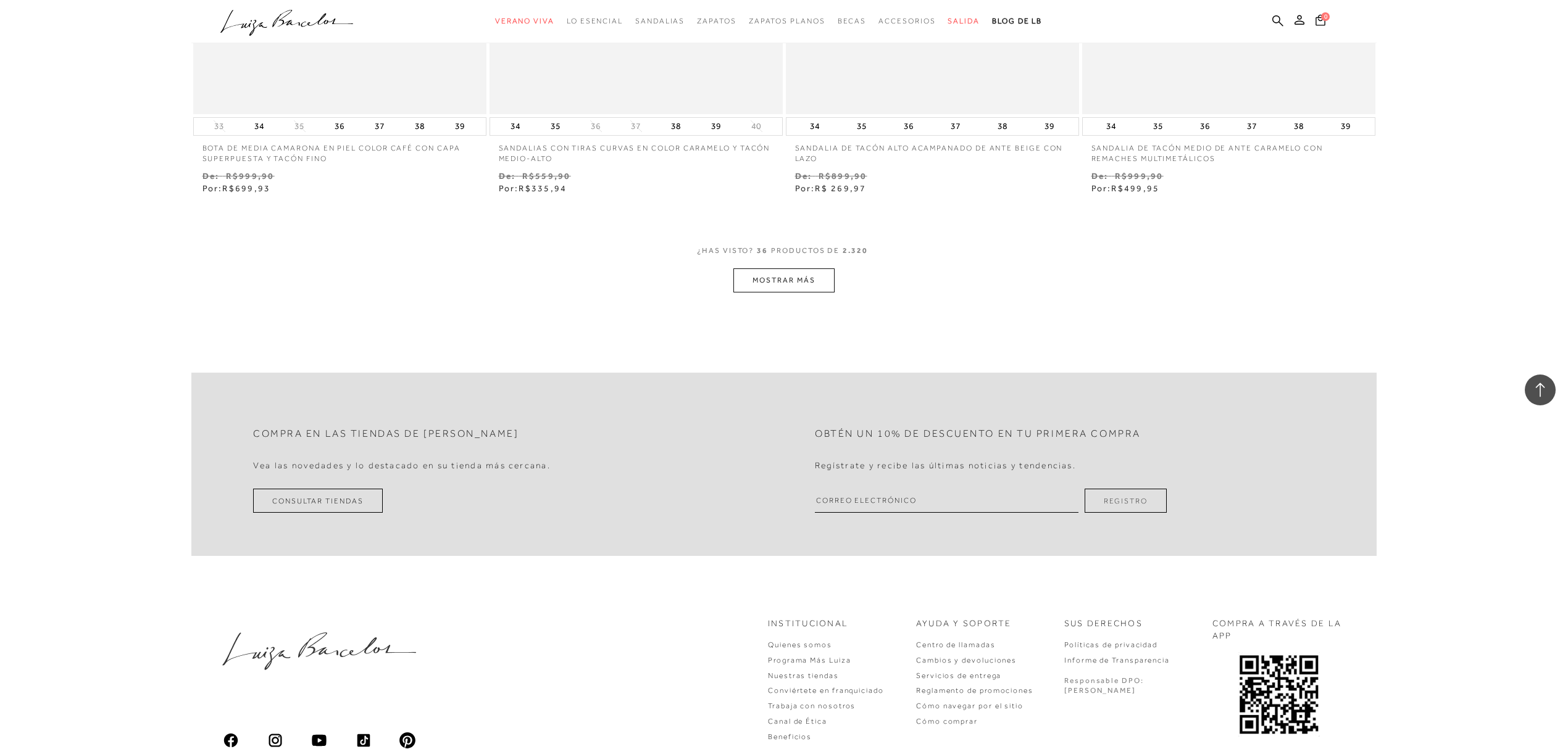
click at [783, 275] on button "MOSTRAR MÁS" at bounding box center [784, 280] width 101 height 24
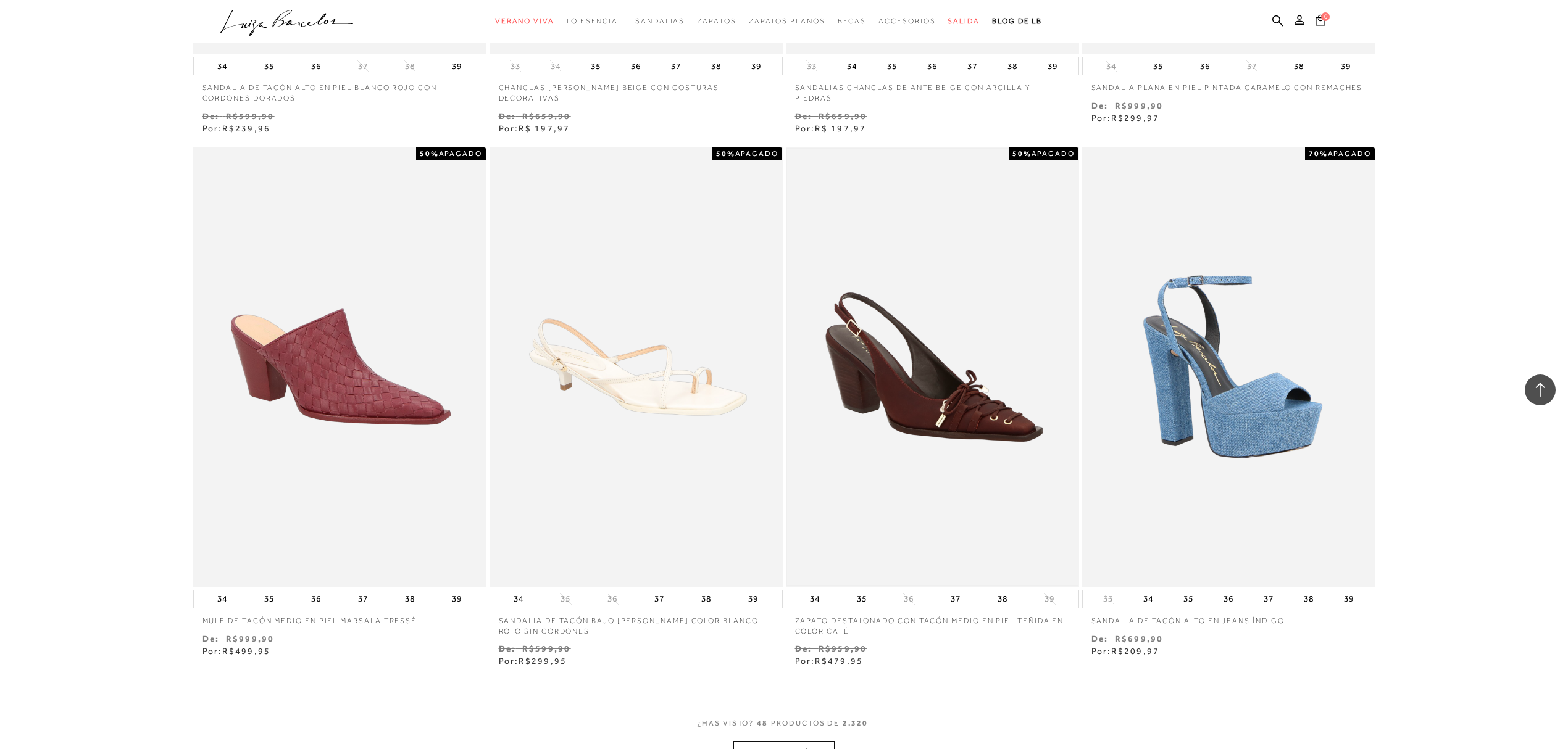
scroll to position [5840, 0]
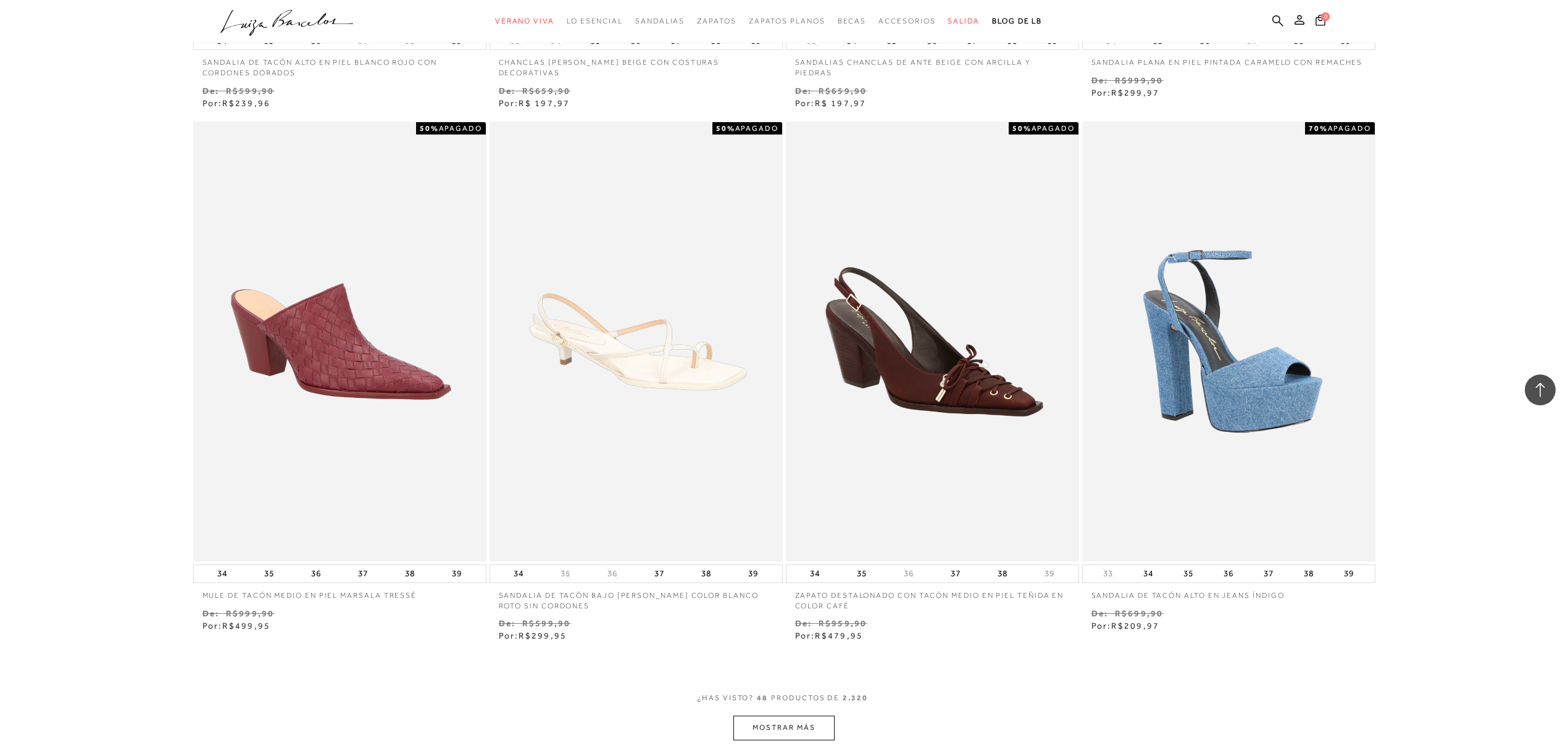
click at [764, 723] on font "MOSTRAR MÁS" at bounding box center [783, 727] width 63 height 9
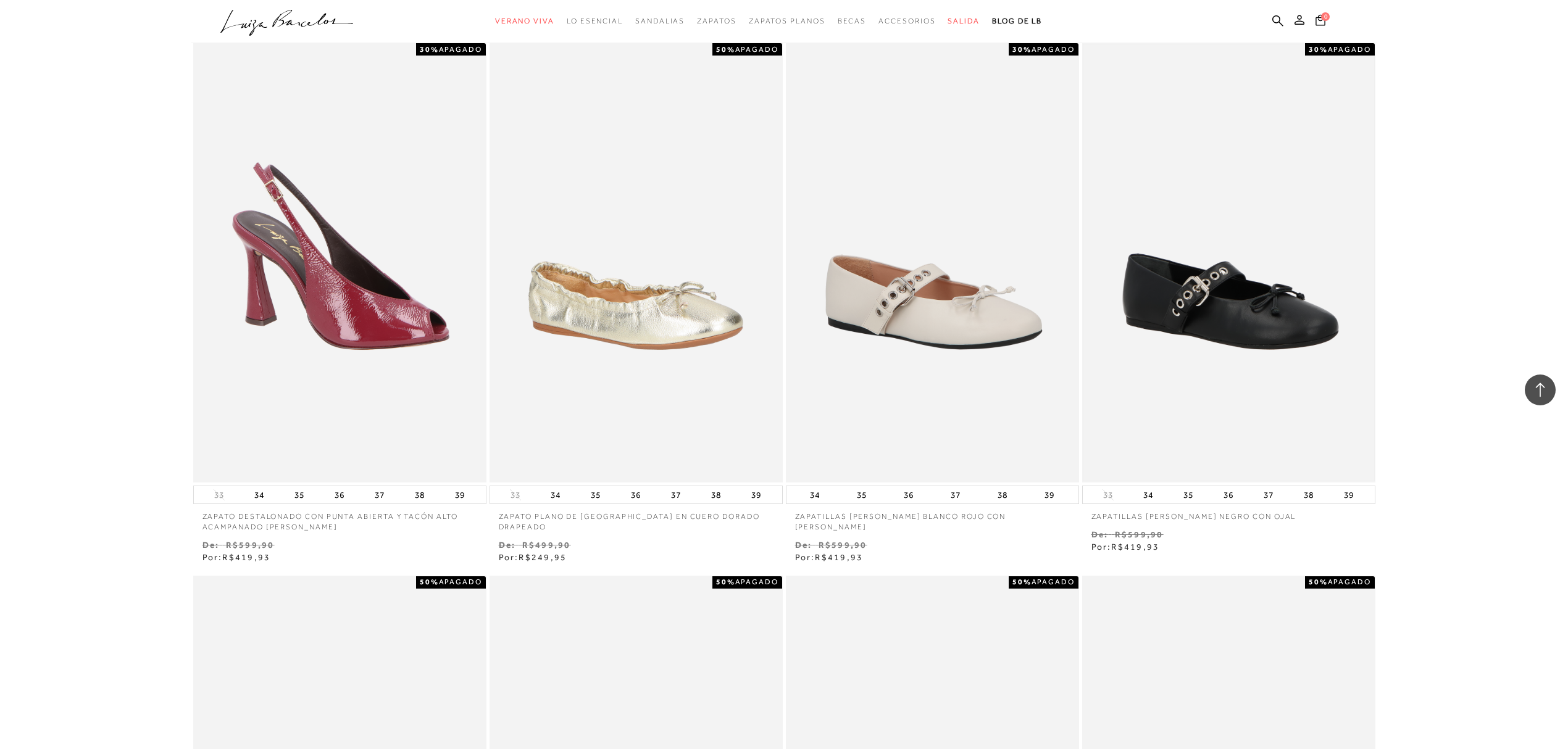
scroll to position [2221, 0]
